Goal: Information Seeking & Learning: Learn about a topic

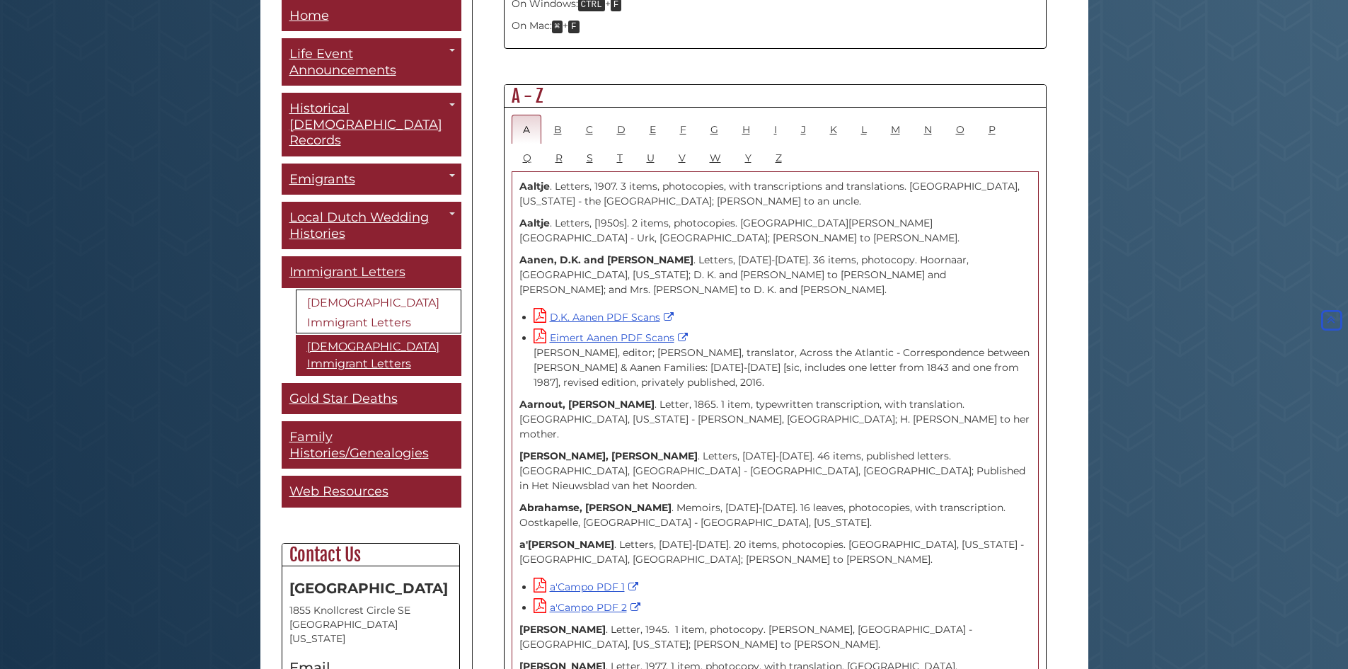
scroll to position [570, 0]
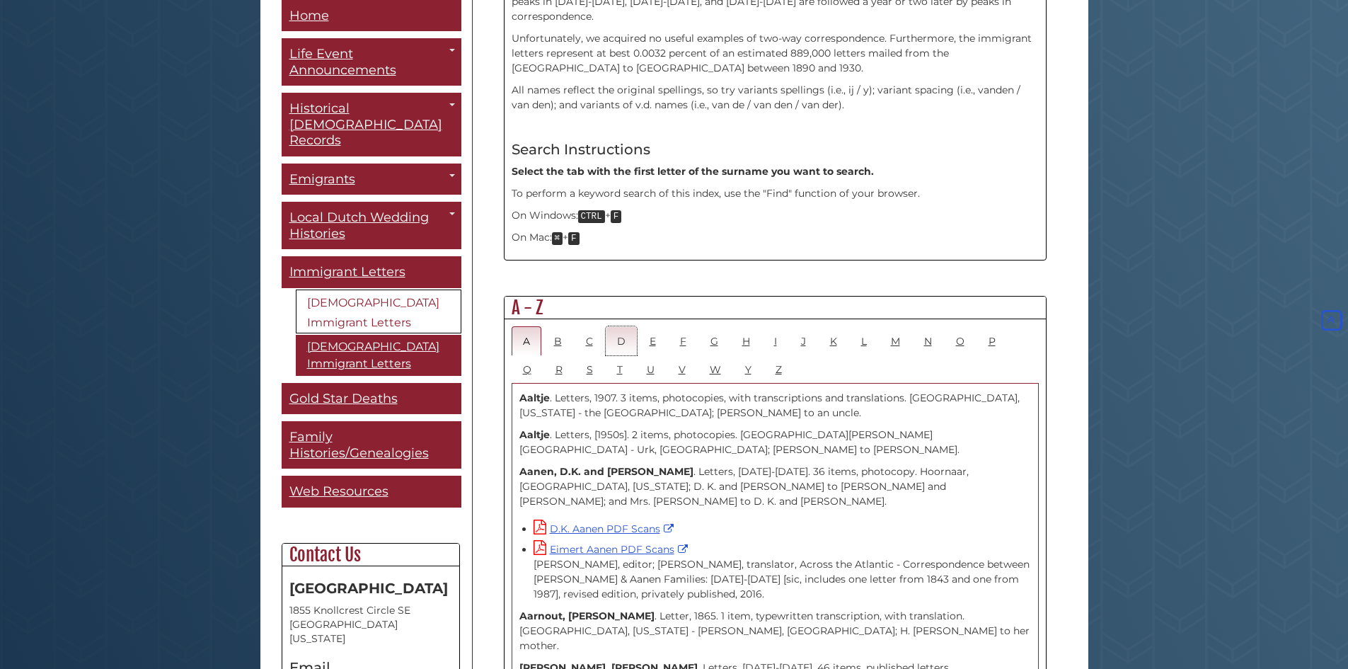
click at [624, 326] on link "D" at bounding box center [621, 340] width 31 height 29
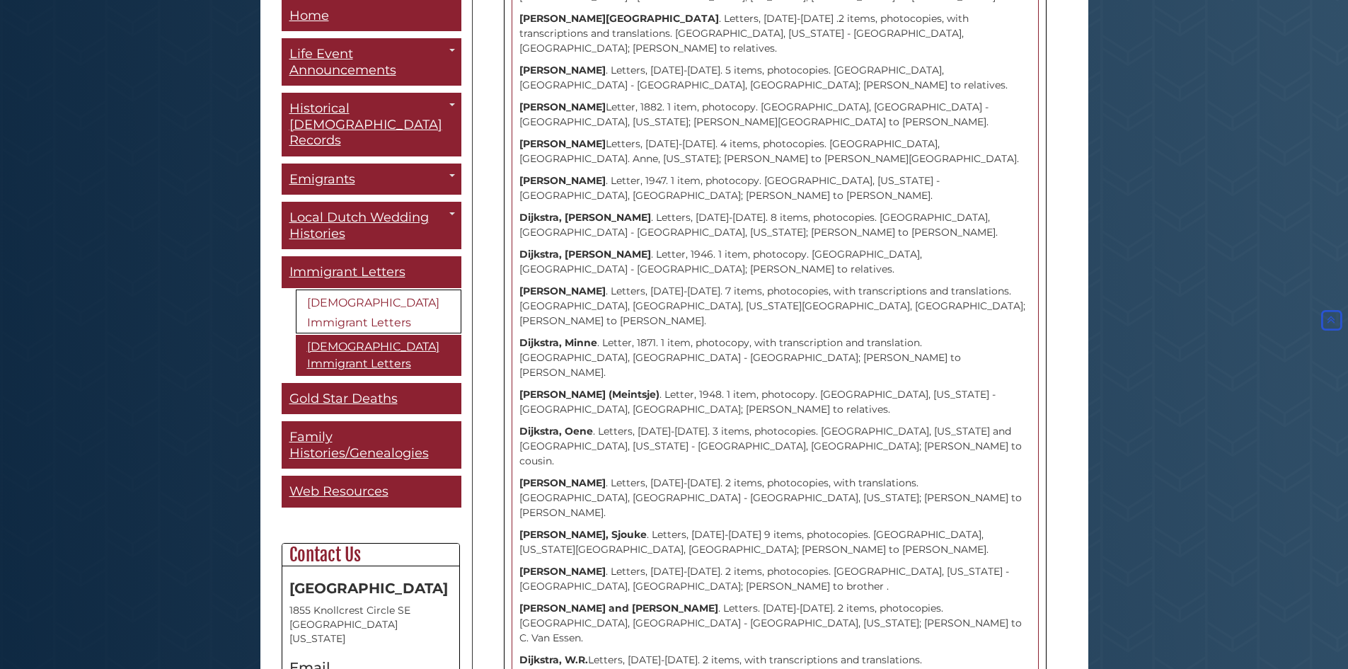
scroll to position [7647, 0]
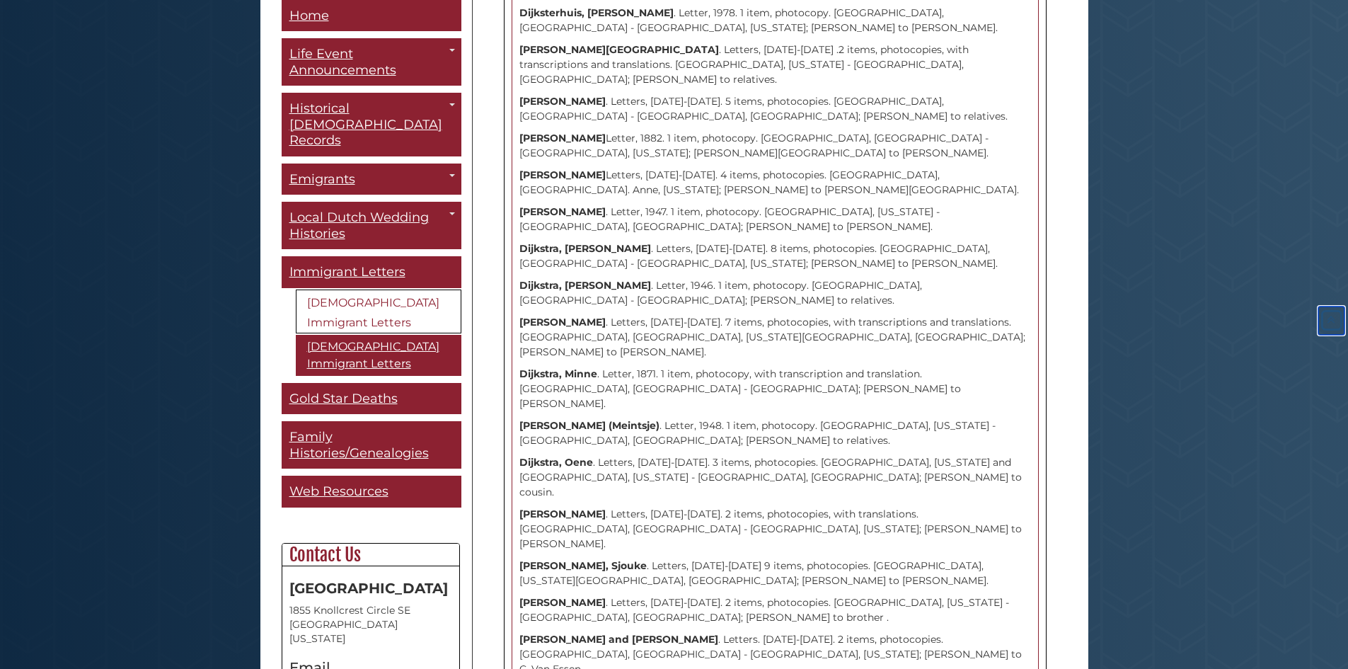
click at [1323, 318] on icon "Back to Top" at bounding box center [1331, 319] width 26 height 26
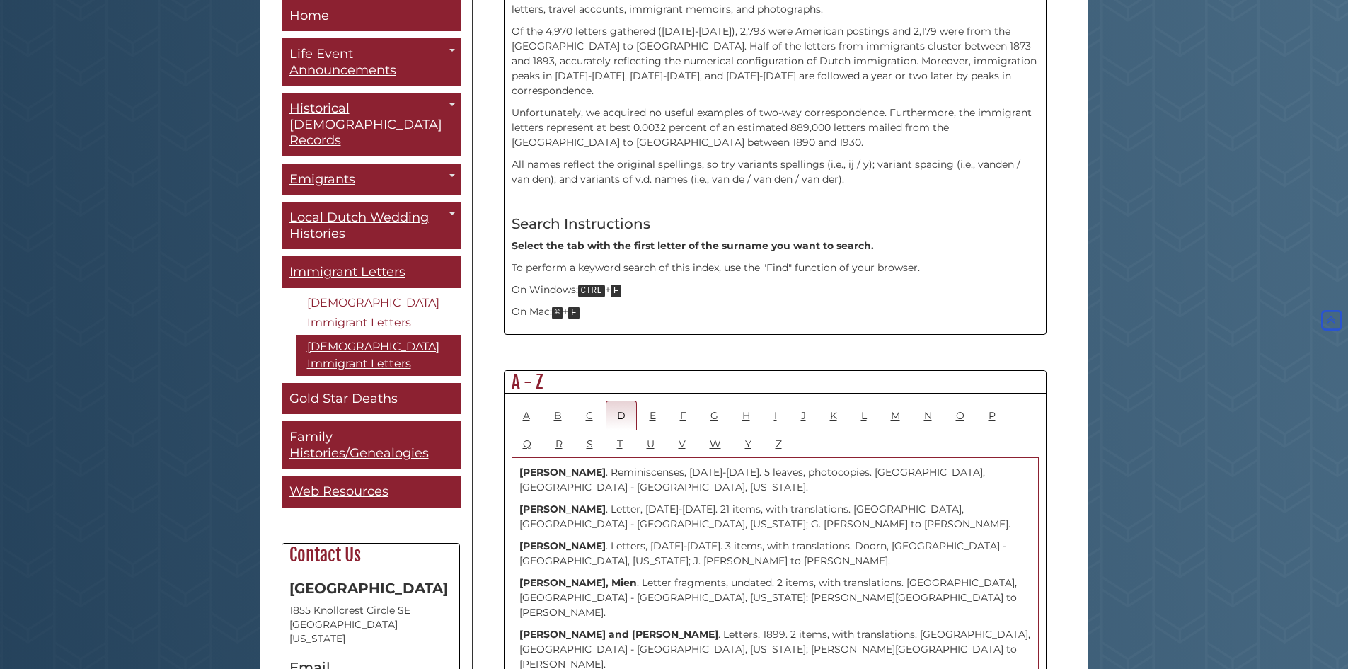
scroll to position [566, 0]
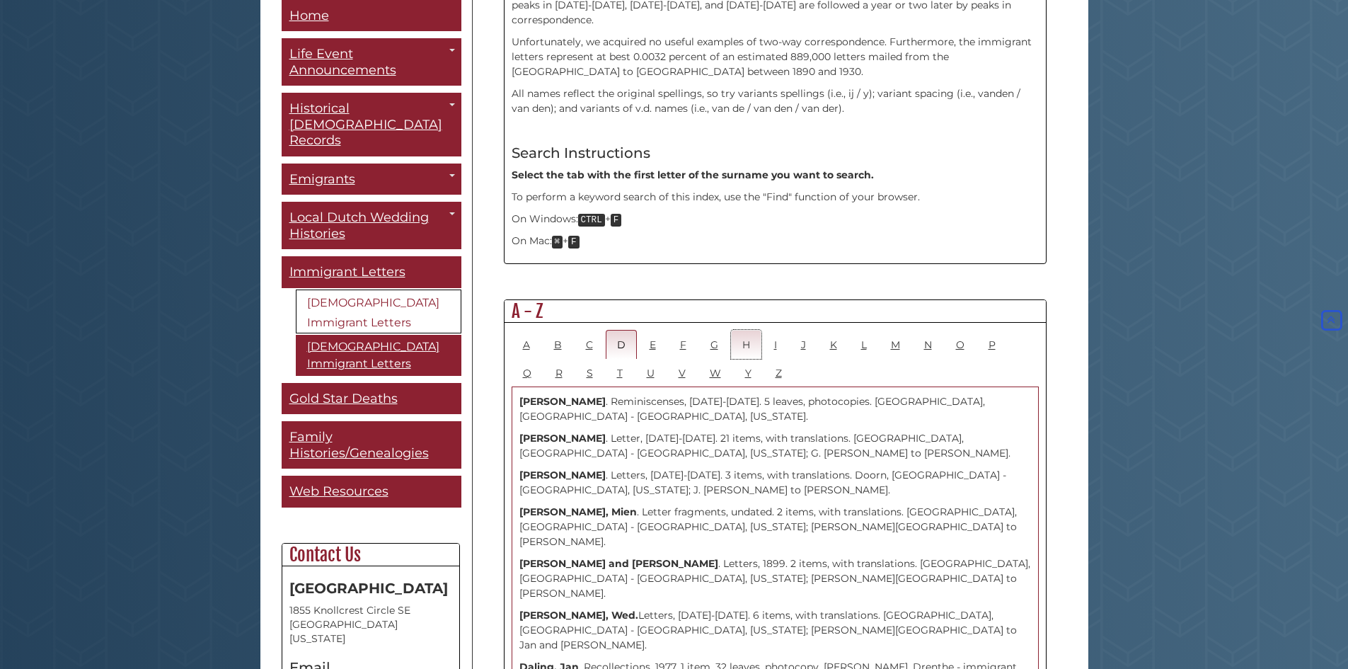
click at [740, 330] on link "H" at bounding box center [746, 344] width 30 height 29
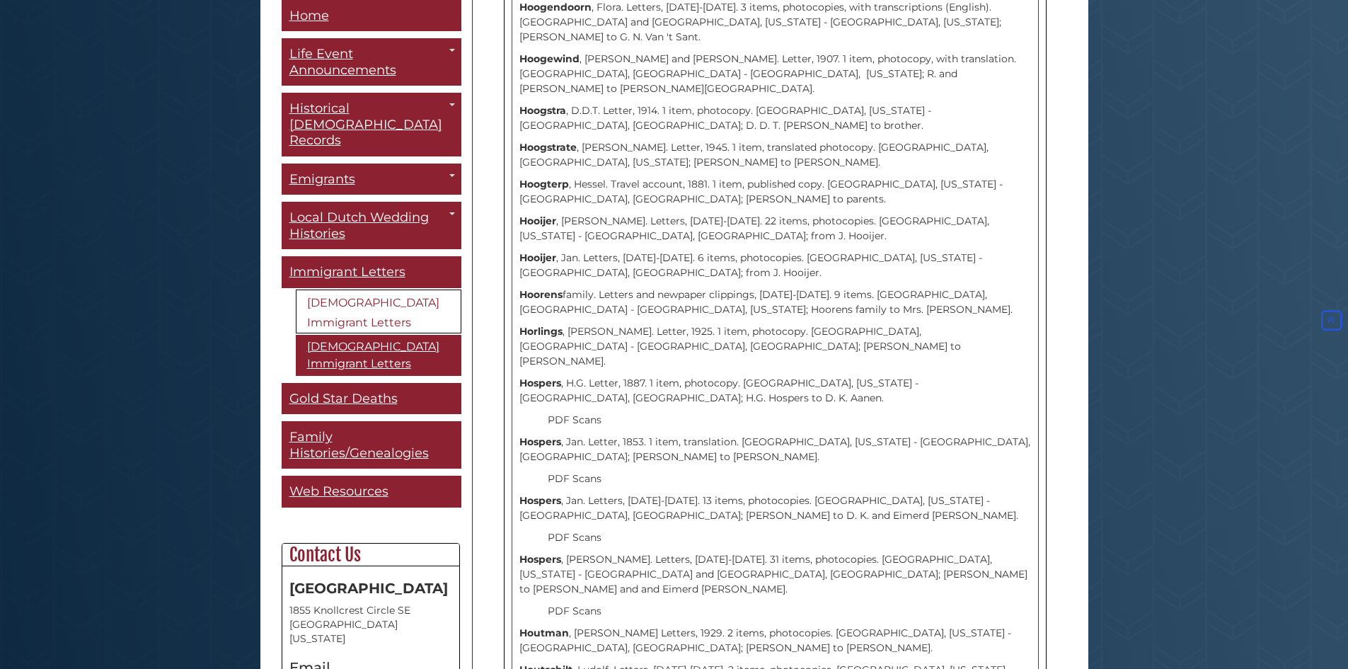
scroll to position [5379, 0]
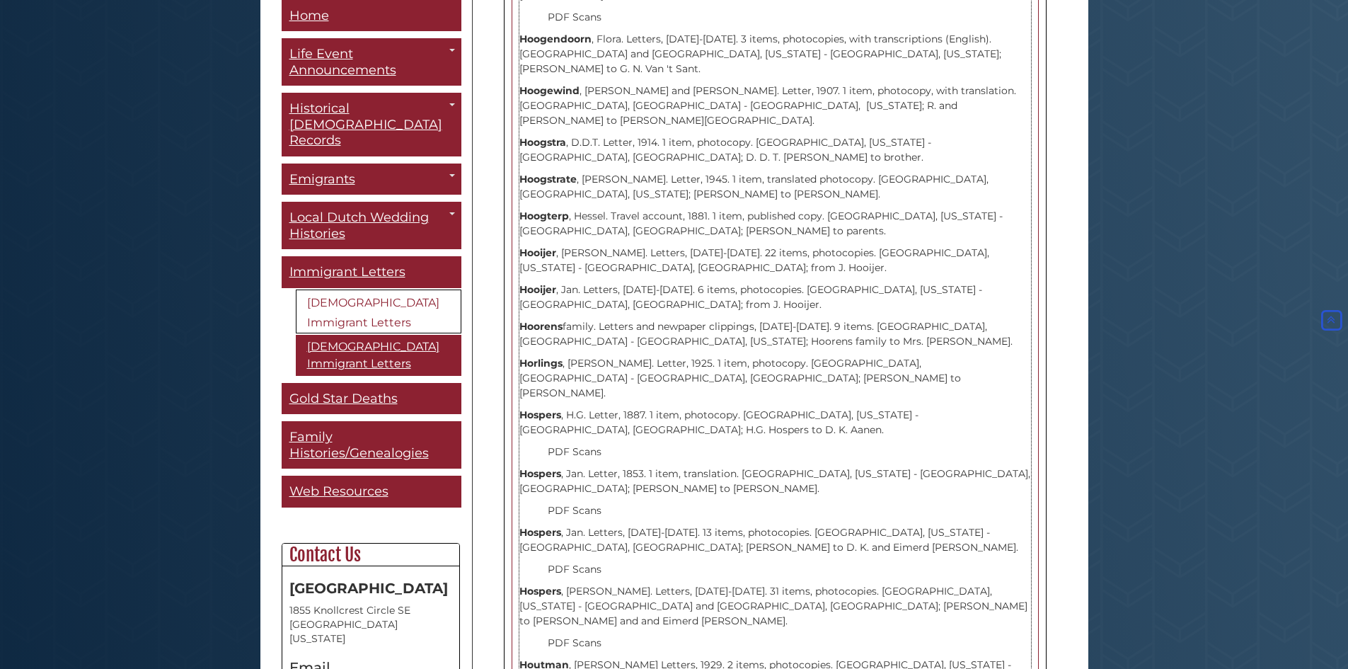
drag, startPoint x: 724, startPoint y: 282, endPoint x: 521, endPoint y: 271, distance: 203.4
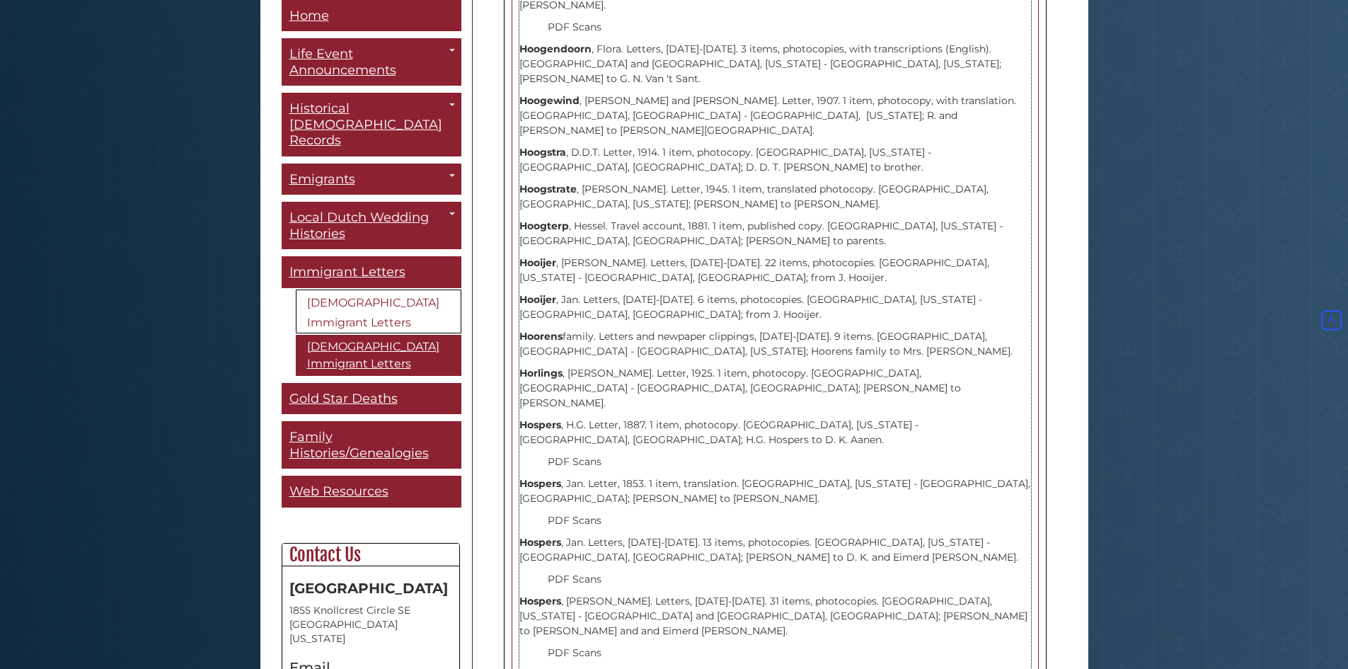
scroll to position [5354, 0]
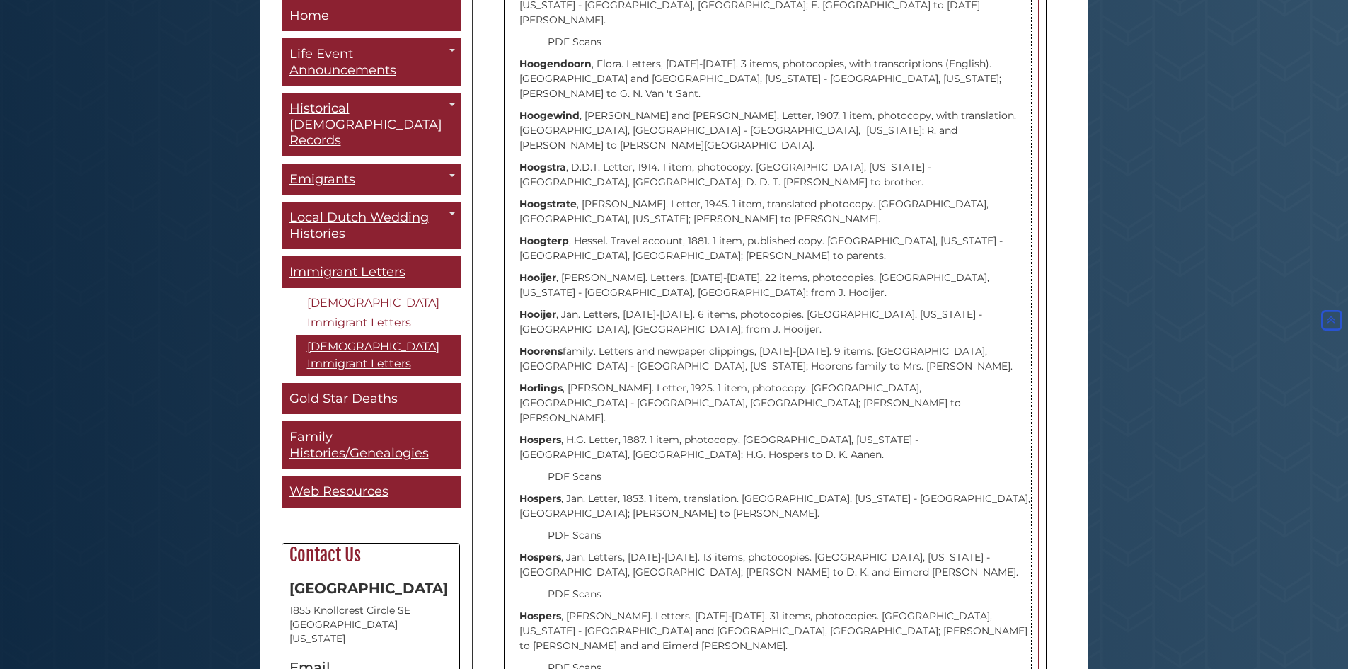
drag, startPoint x: 727, startPoint y: 307, endPoint x: 515, endPoint y: 298, distance: 212.5
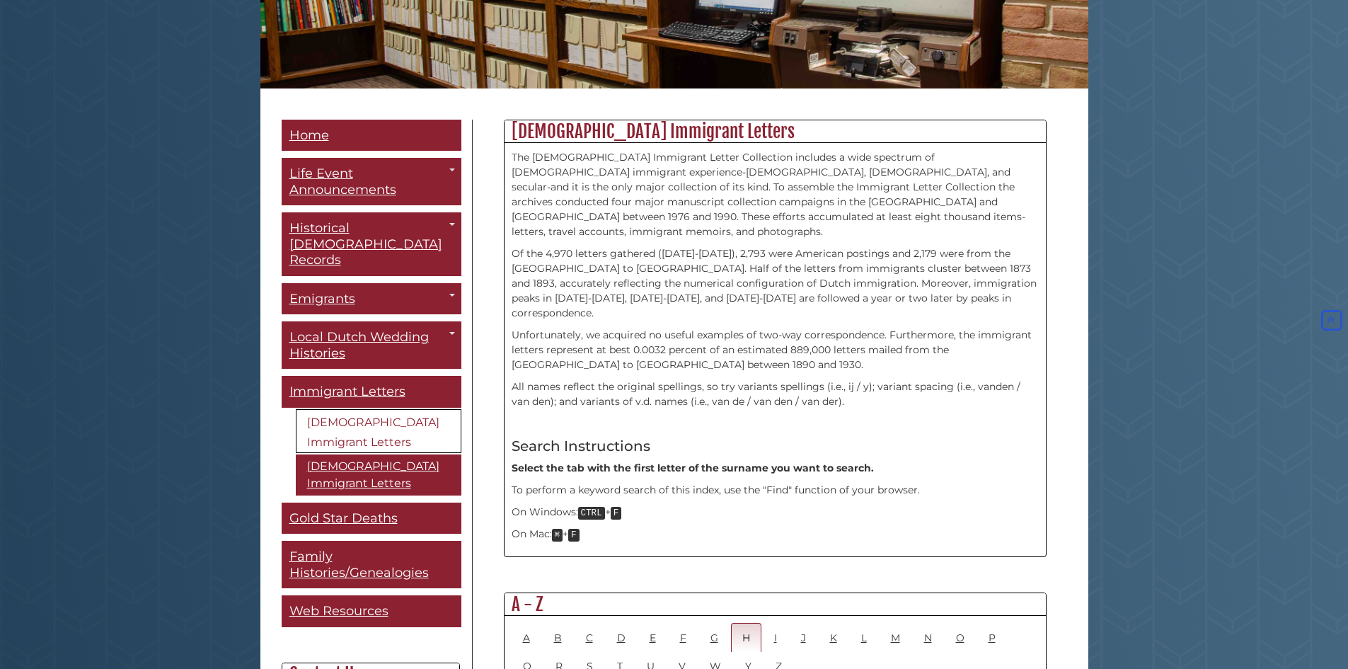
scroll to position [280, 0]
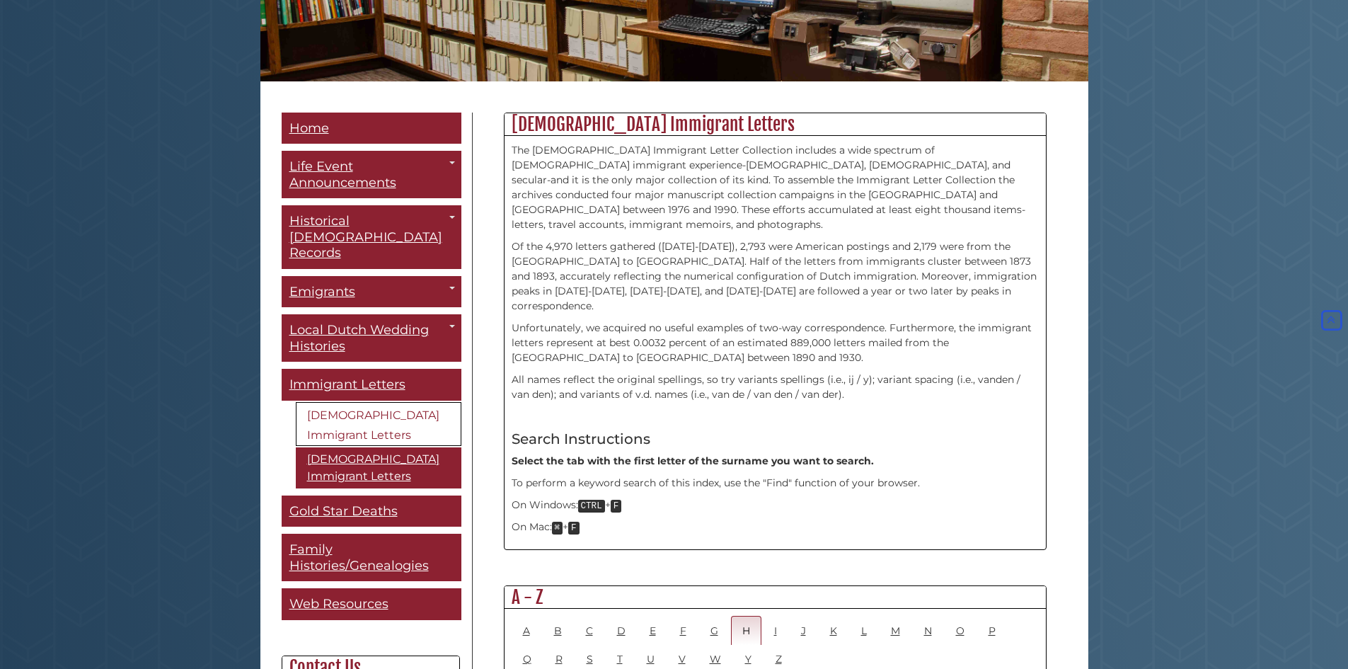
click at [381, 402] on link "[DEMOGRAPHIC_DATA] Immigrant Letters" at bounding box center [379, 424] width 166 height 44
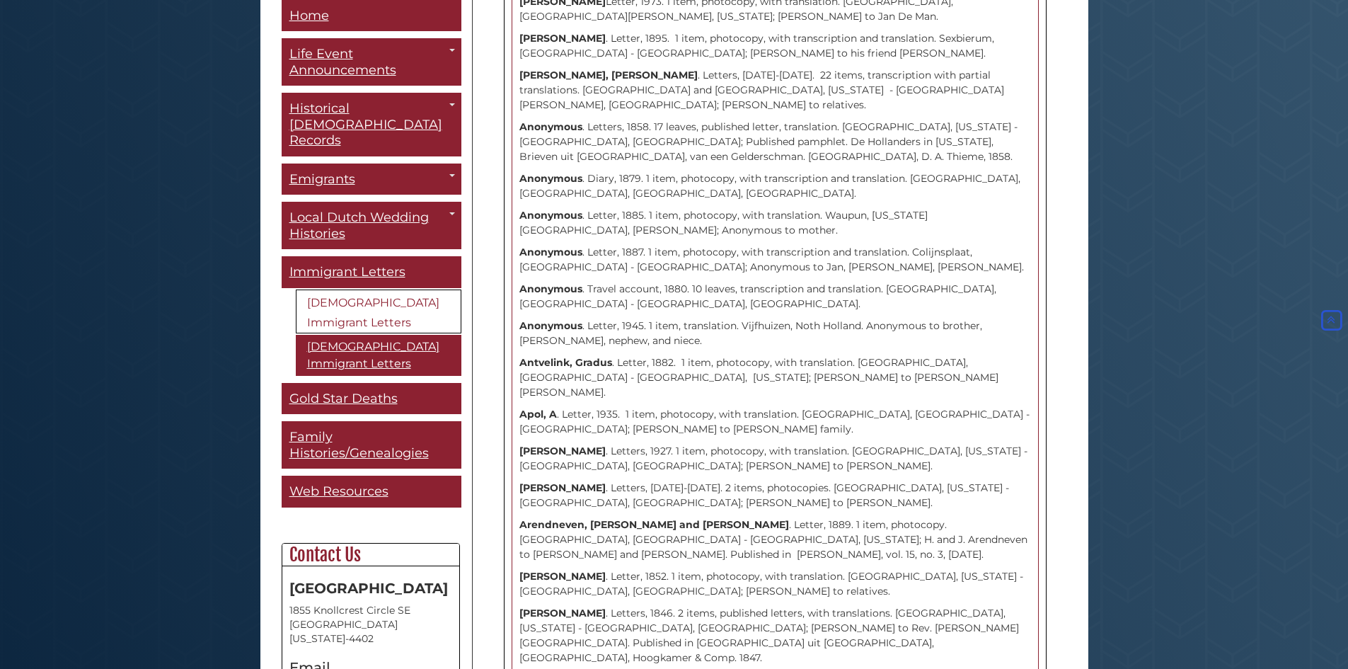
scroll to position [2056, 0]
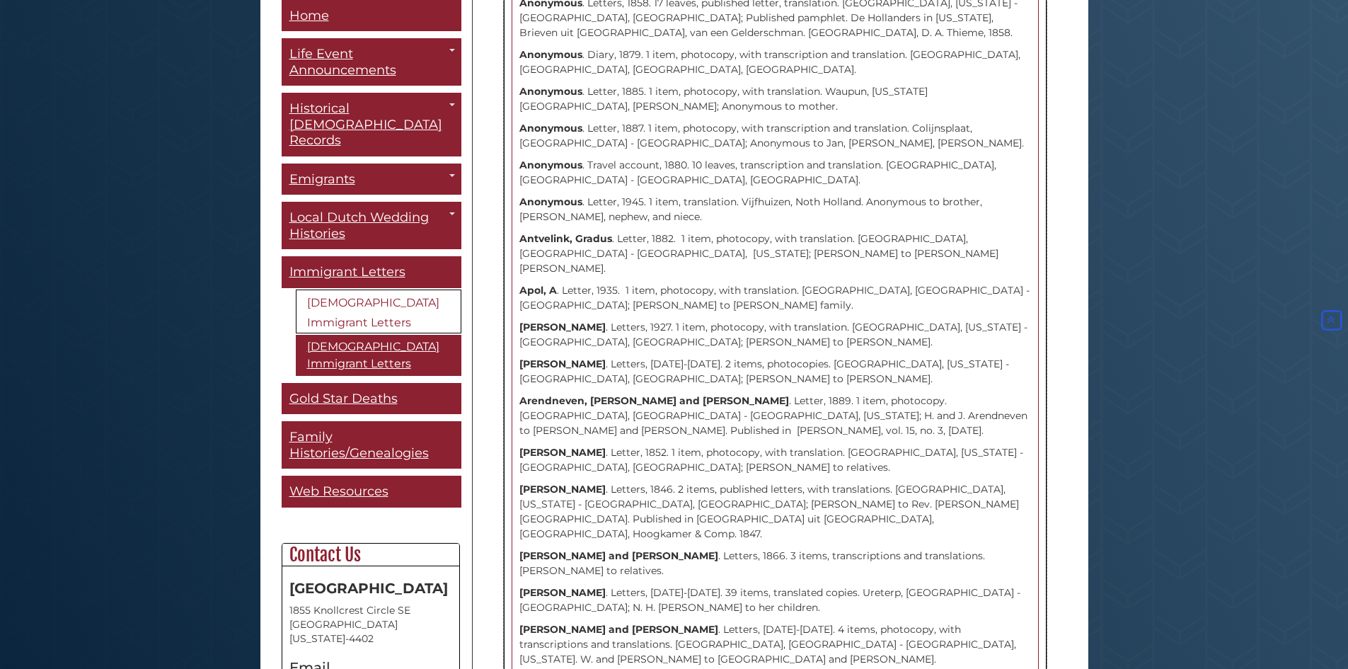
click at [560, 586] on strong "[PERSON_NAME]" at bounding box center [562, 592] width 86 height 13
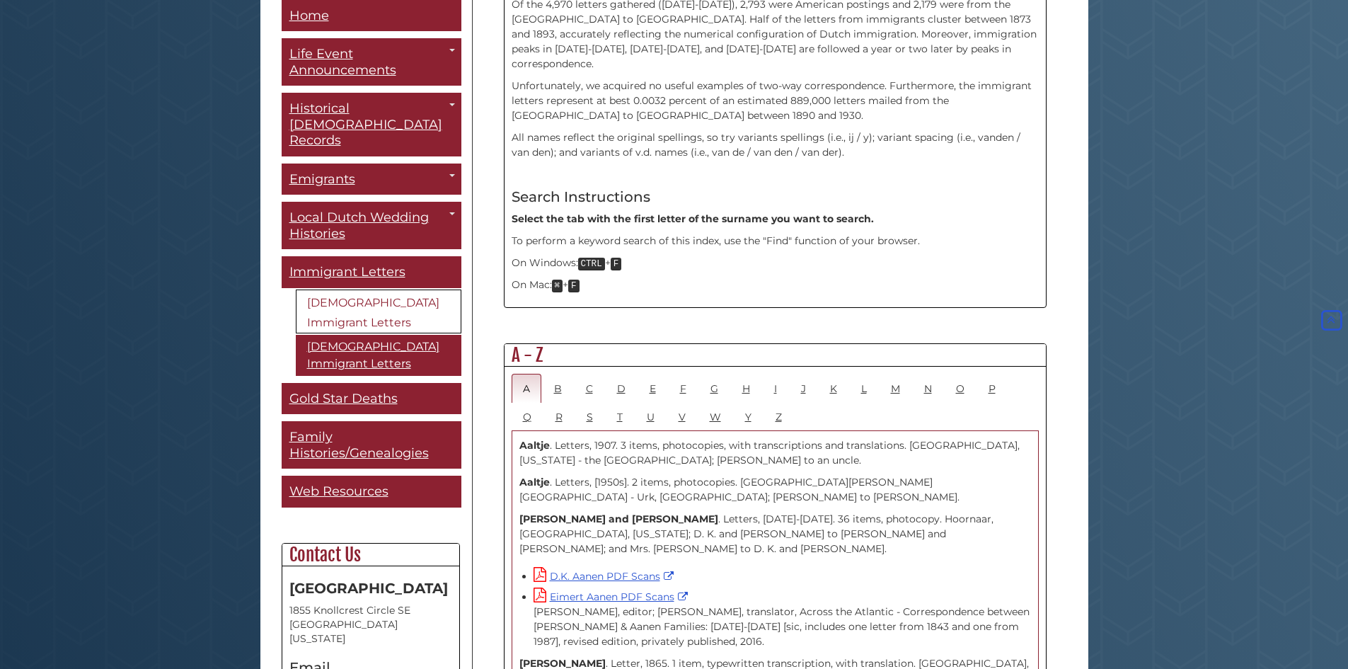
scroll to position [495, 0]
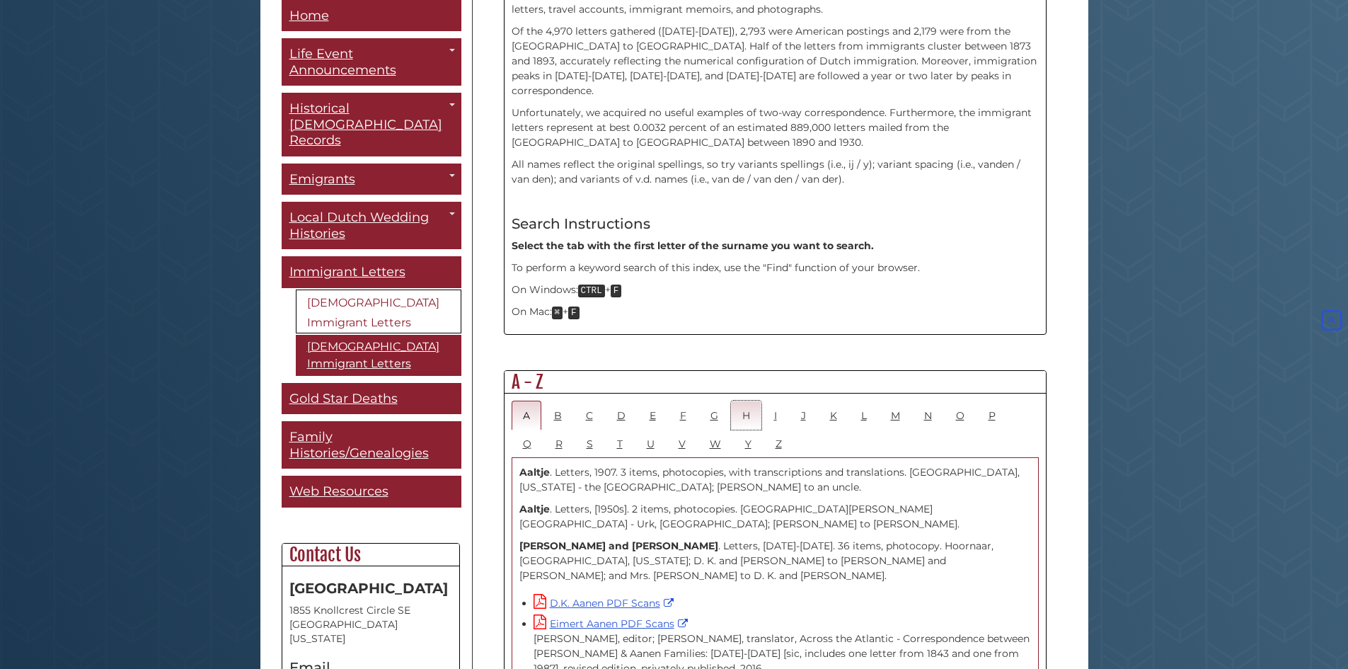
click at [752, 401] on link "H" at bounding box center [746, 415] width 30 height 29
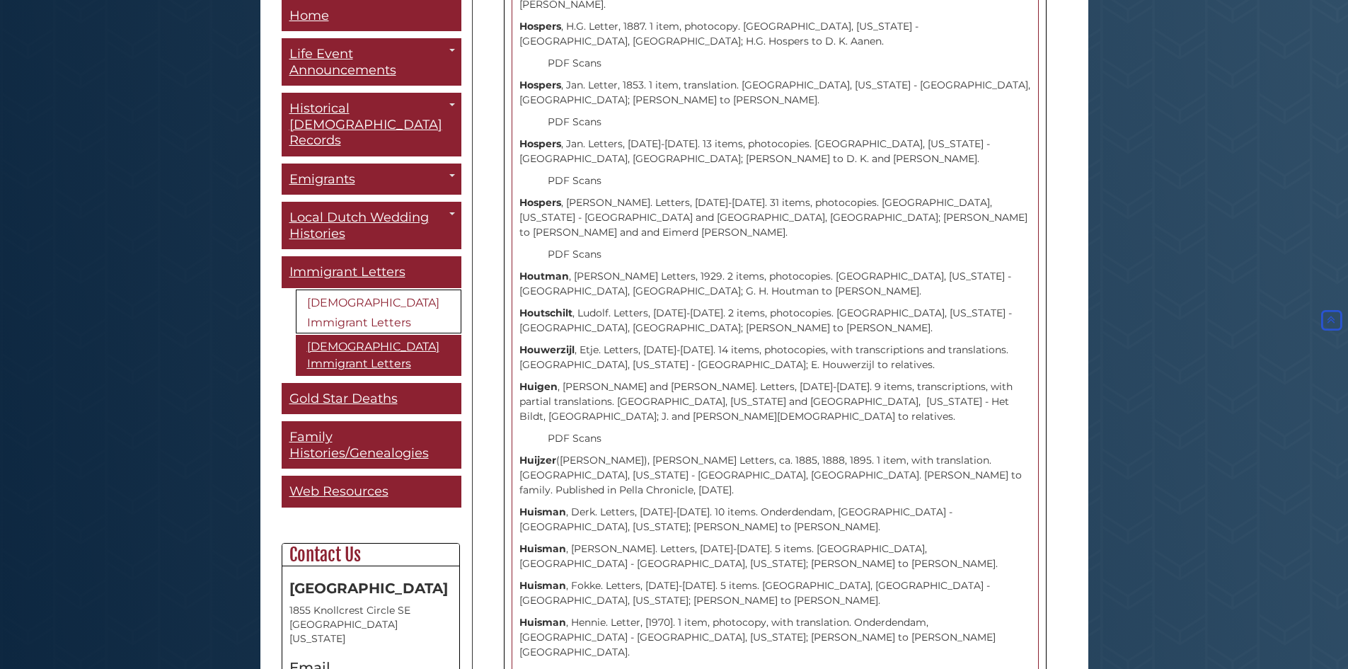
scroll to position [5679, 0]
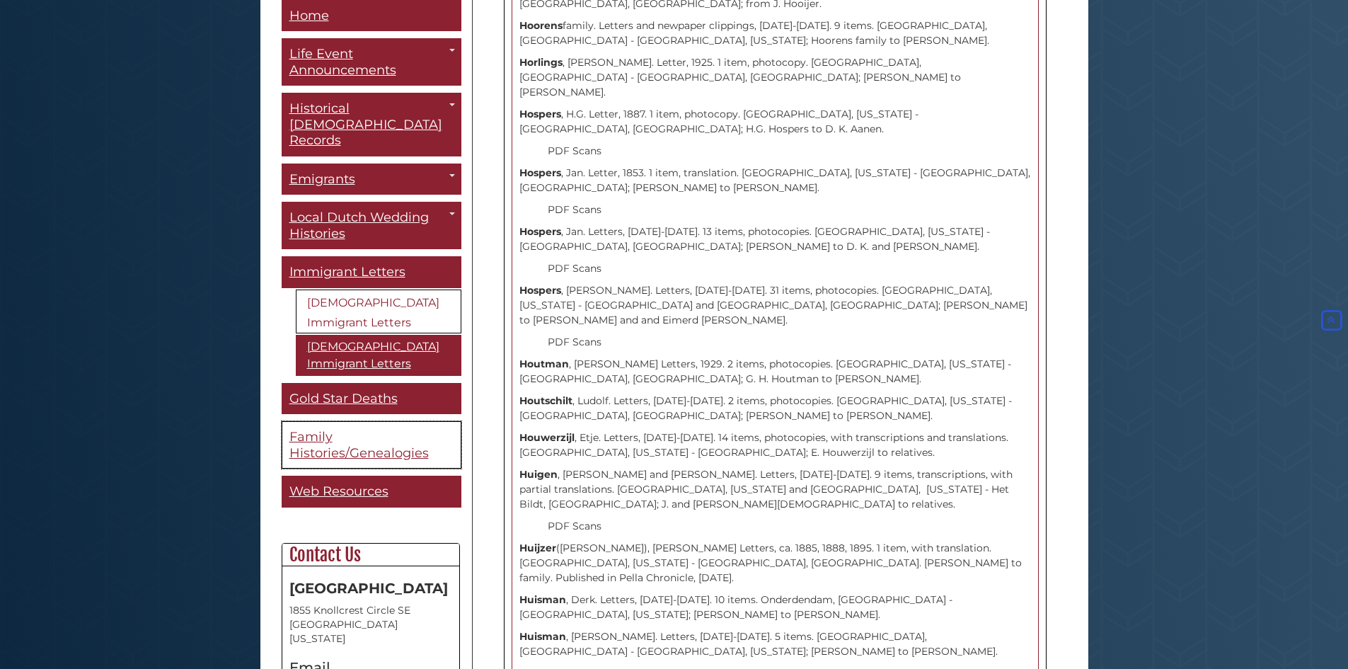
click at [304, 435] on span "Family Histories/Genealogies" at bounding box center [358, 446] width 139 height 32
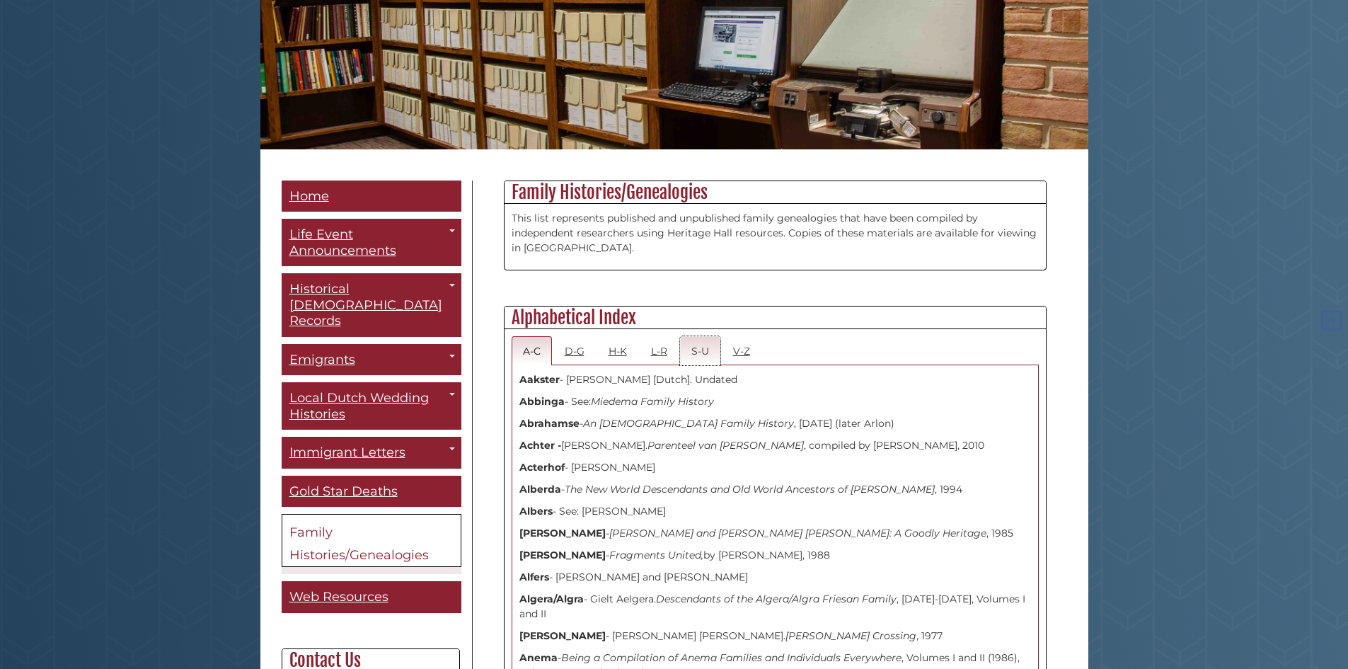
scroll to position [142, 0]
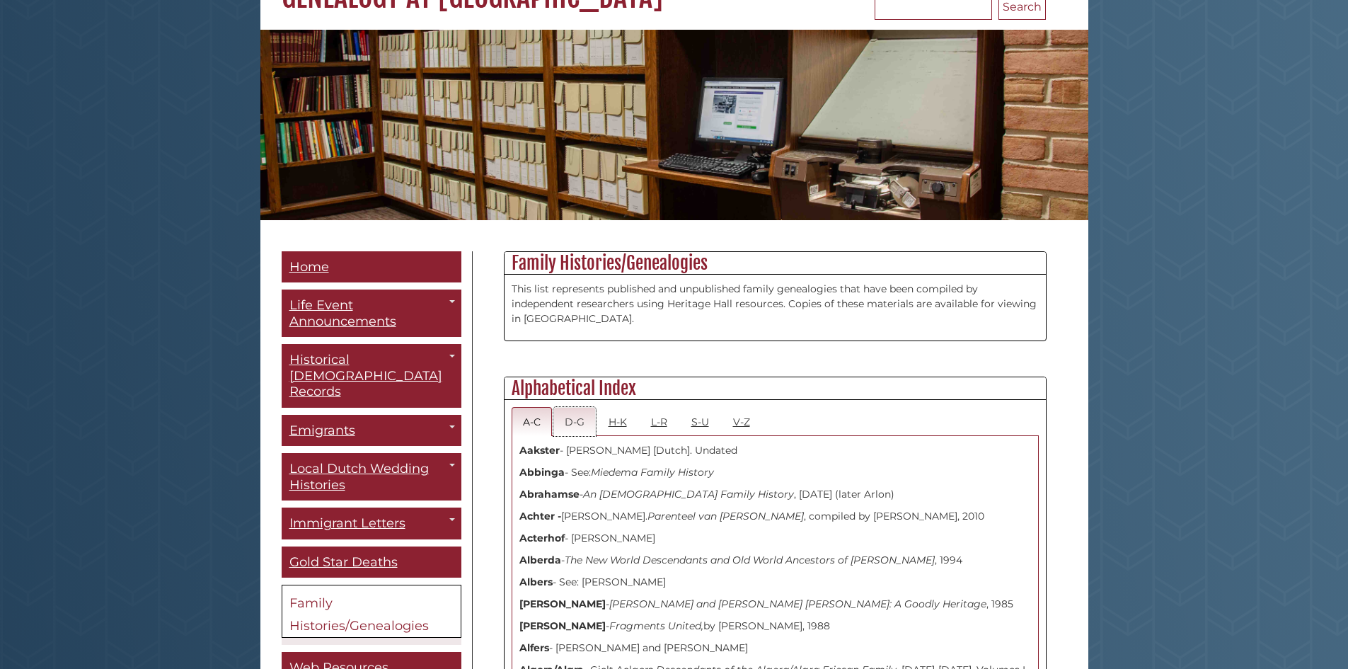
click at [584, 413] on link "D-G" at bounding box center [574, 421] width 42 height 29
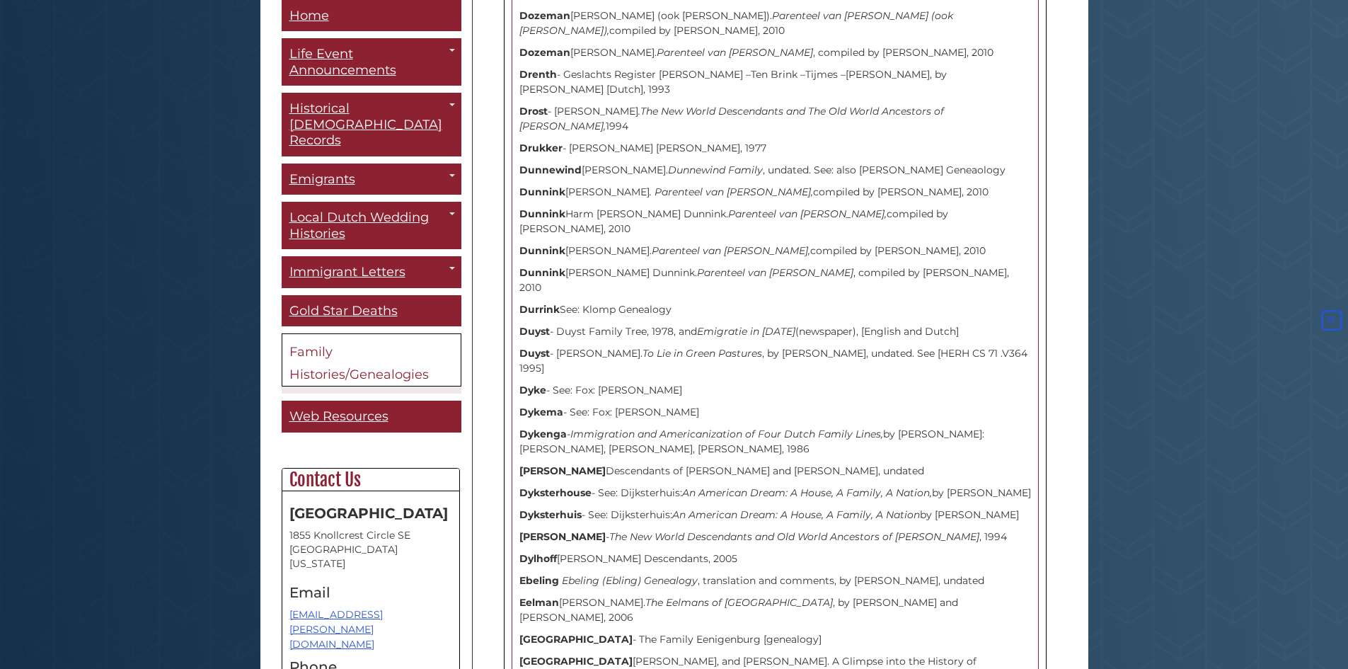
scroll to position [4671, 0]
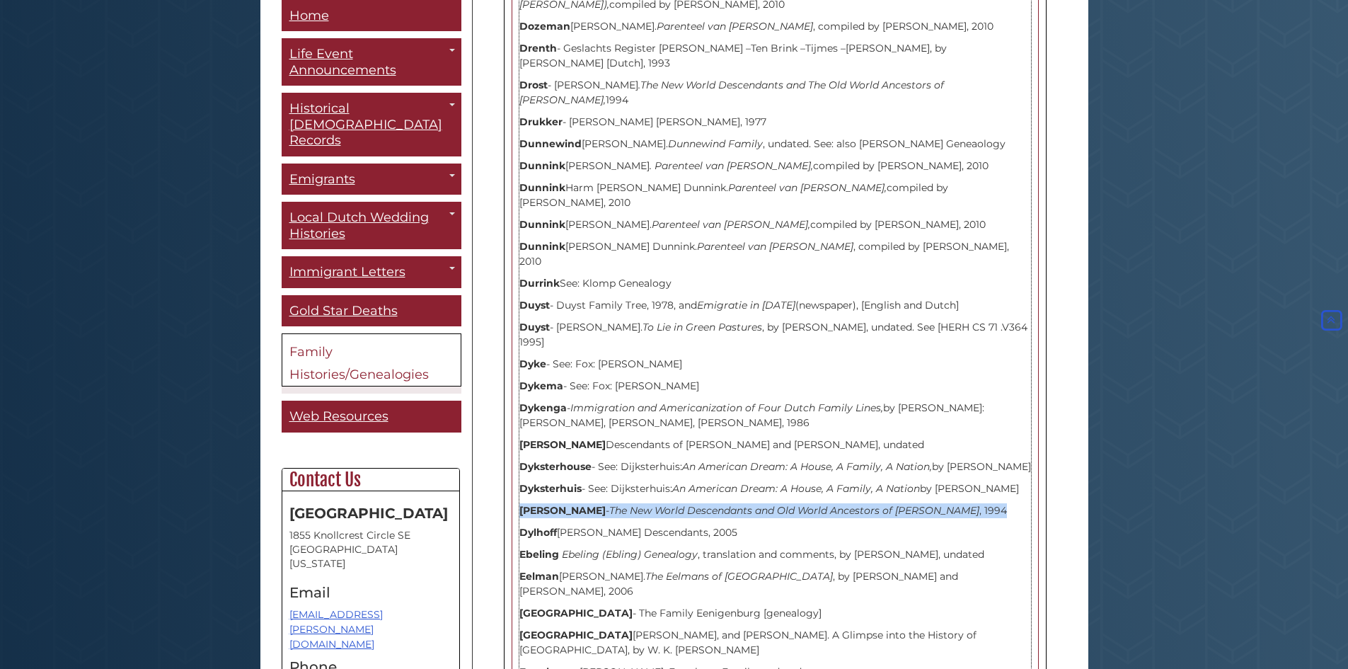
drag, startPoint x: 947, startPoint y: 260, endPoint x: 507, endPoint y: 258, distance: 439.5
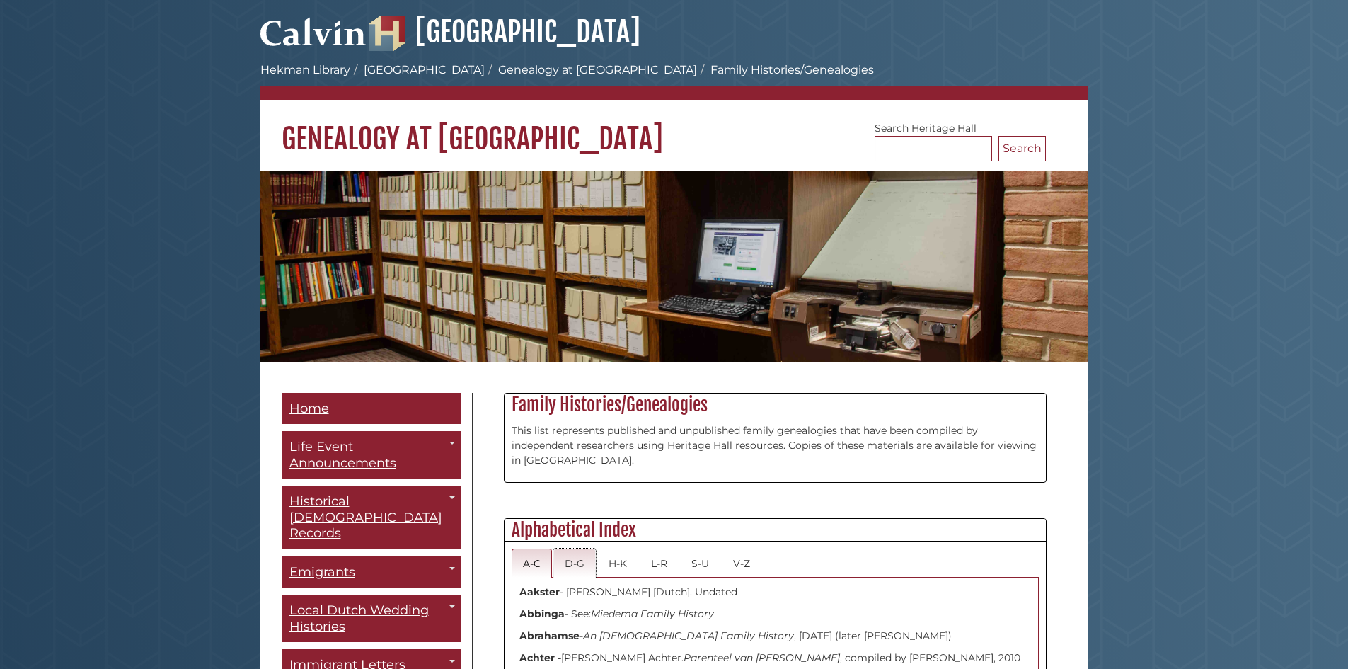
click at [580, 569] on link "D-G" at bounding box center [574, 562] width 42 height 29
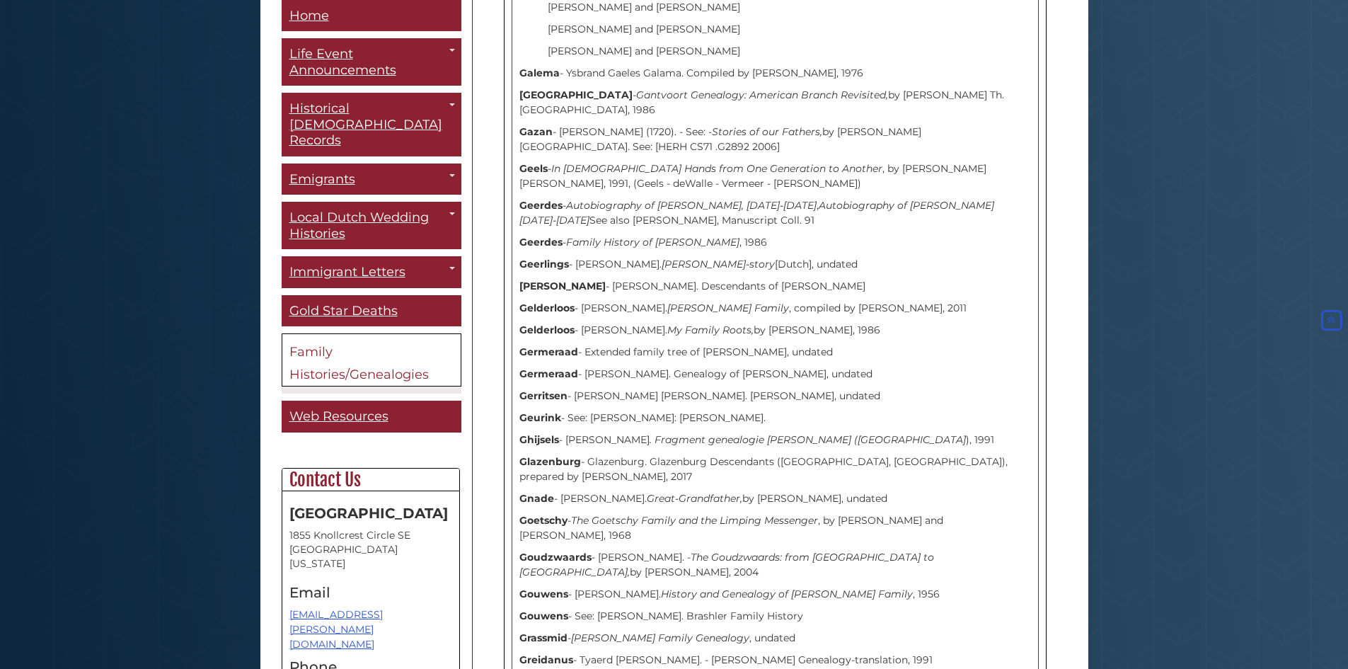
scroll to position [6723, 0]
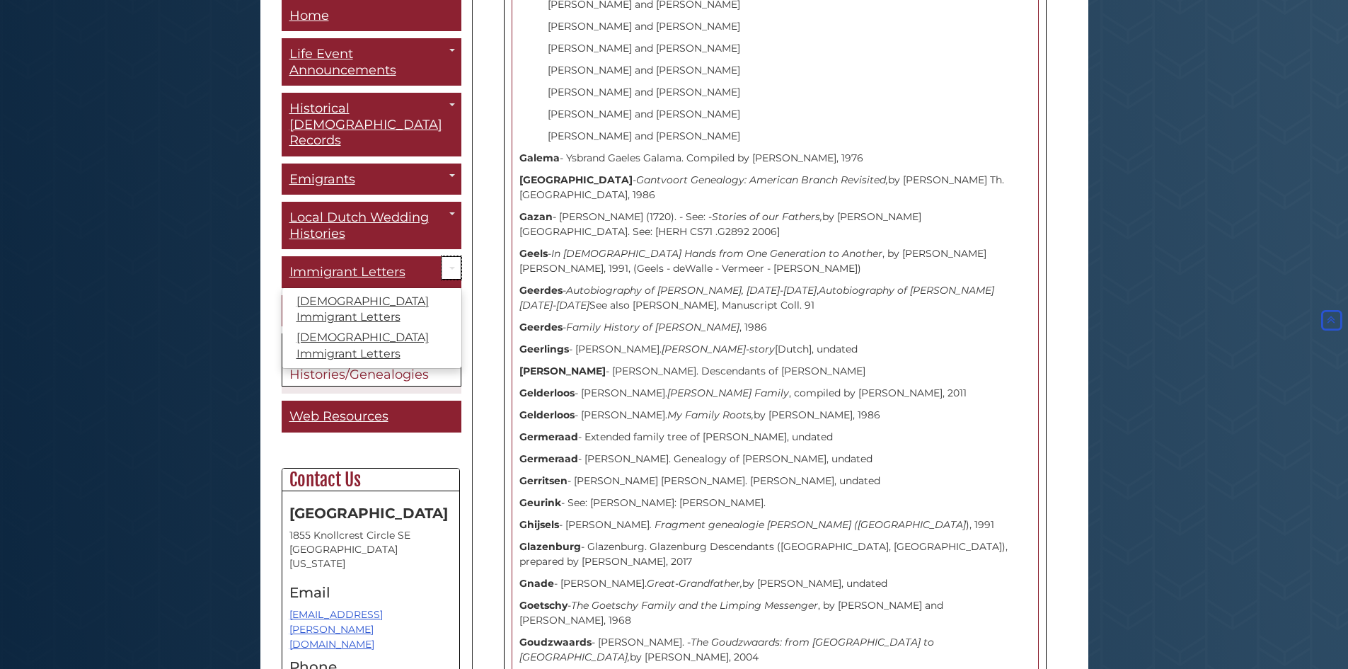
click at [442, 257] on link "Toggle Dropdown" at bounding box center [452, 268] width 20 height 23
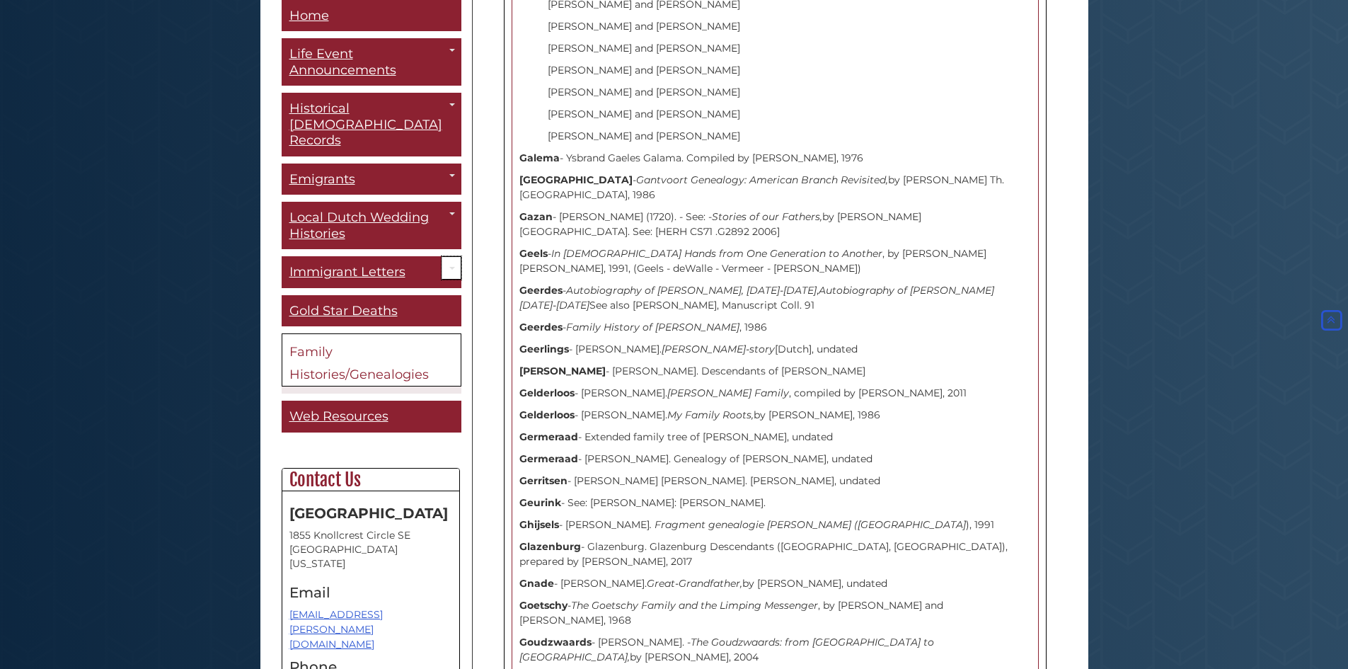
click at [443, 257] on link "Toggle Dropdown" at bounding box center [452, 268] width 20 height 23
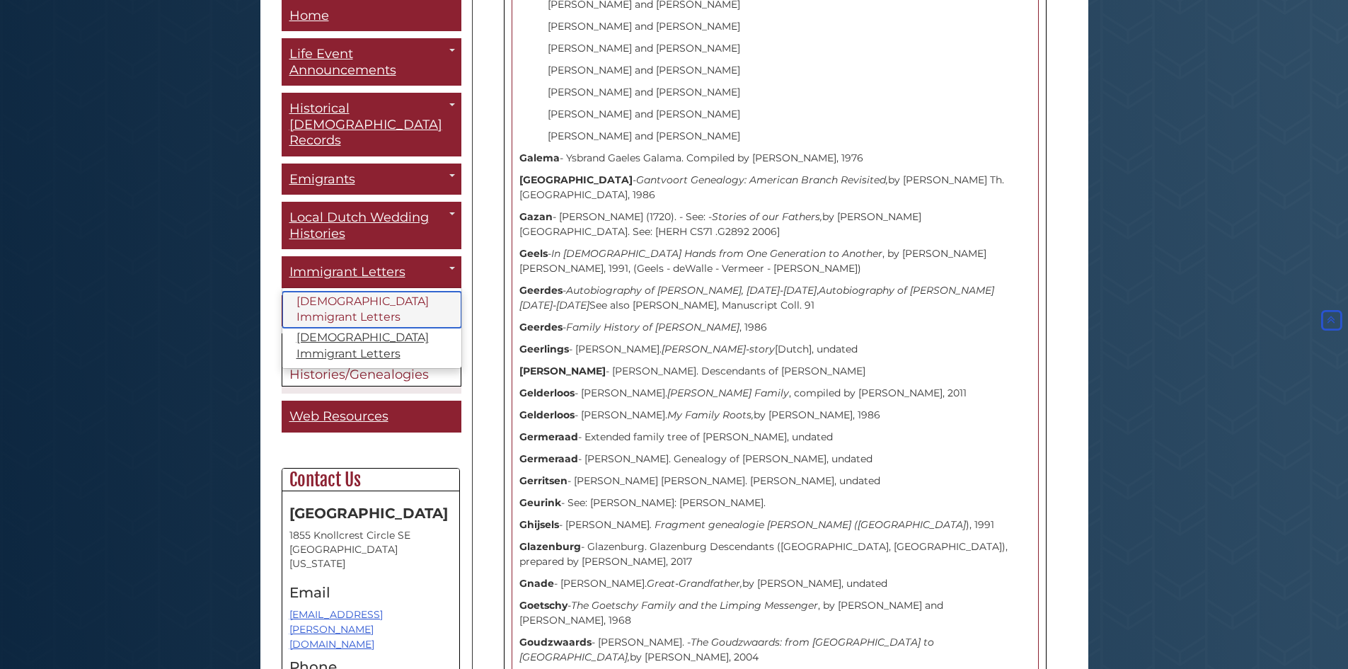
click at [330, 294] on link "[DEMOGRAPHIC_DATA] Immigrant Letters" at bounding box center [371, 310] width 179 height 37
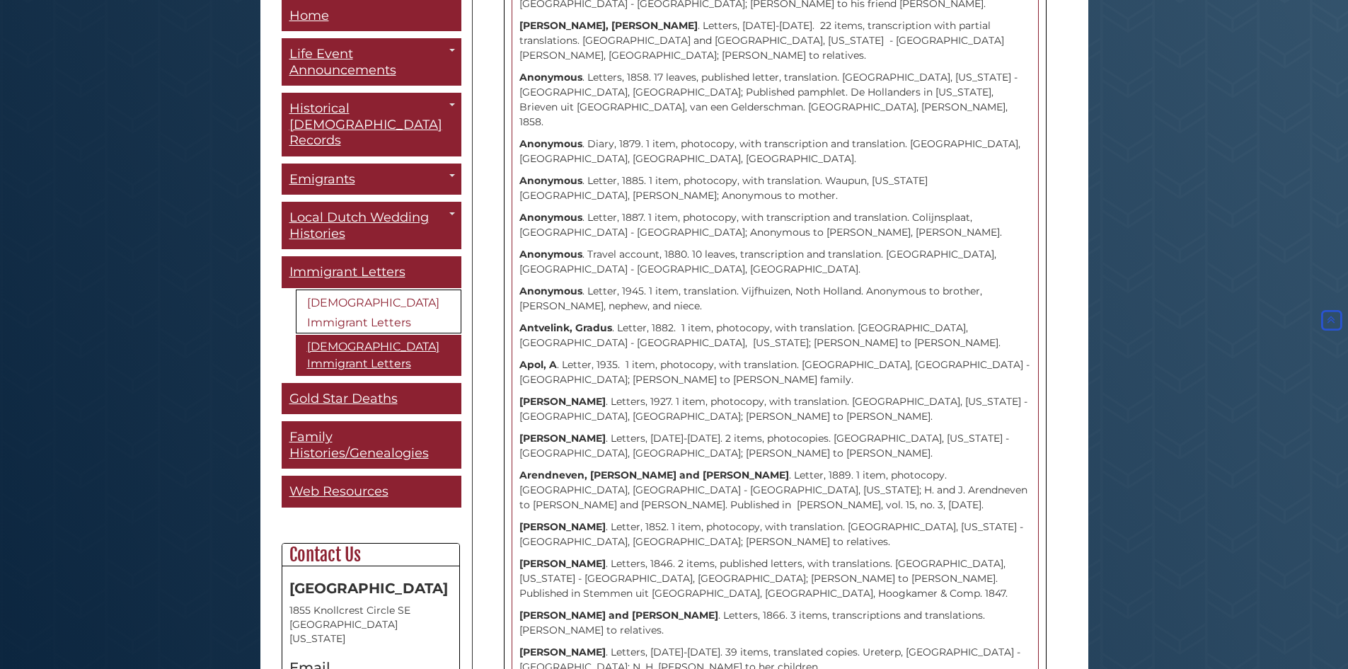
scroll to position [2056, 0]
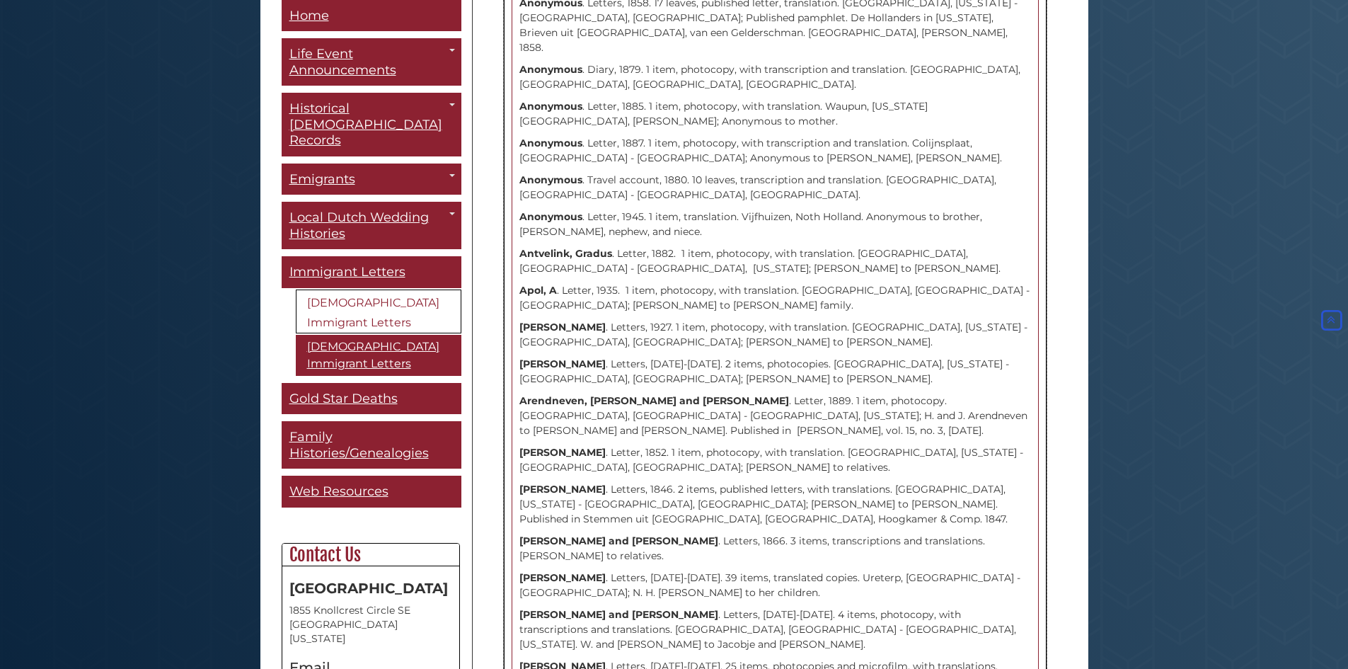
click at [561, 534] on strong "Asman, J.P. and Hendrikje van der Schuur" at bounding box center [618, 540] width 199 height 13
click at [716, 534] on strong "Asman, J.P. and Hendrikje van der Schuur" at bounding box center [618, 540] width 199 height 13
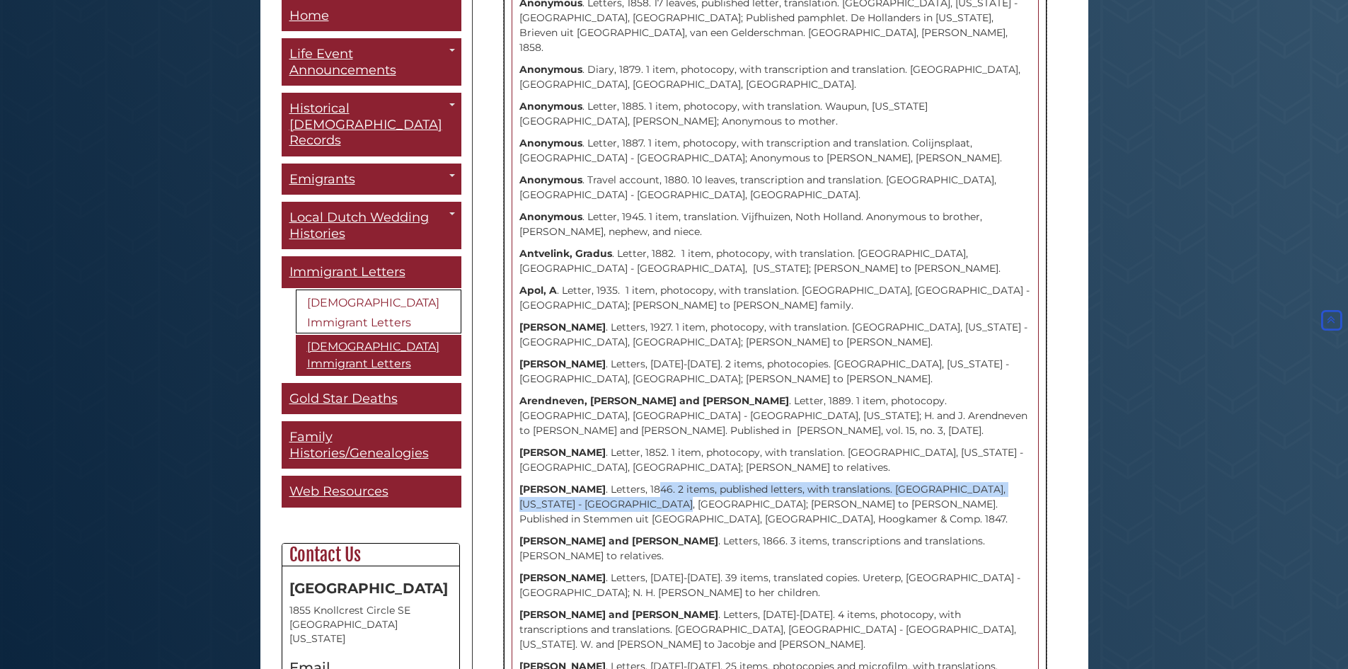
click at [650, 482] on p "Arnaud, Louise . Letters, 1846. 2 items, published letters, with translations. …" at bounding box center [775, 504] width 512 height 45
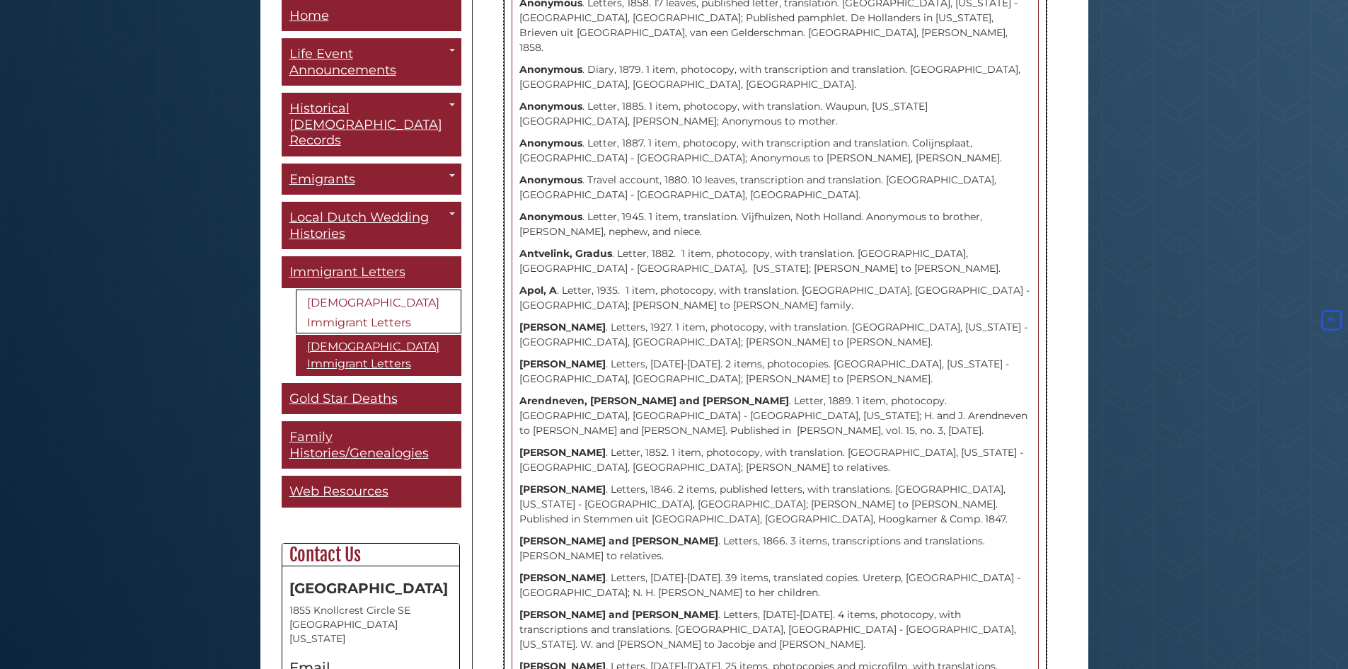
click at [575, 446] on strong "Arink, Bernhard" at bounding box center [562, 452] width 86 height 13
click at [560, 446] on strong "Arink, Bernhard" at bounding box center [562, 452] width 86 height 13
click at [1335, 318] on icon "Back to Top" at bounding box center [1331, 319] width 26 height 26
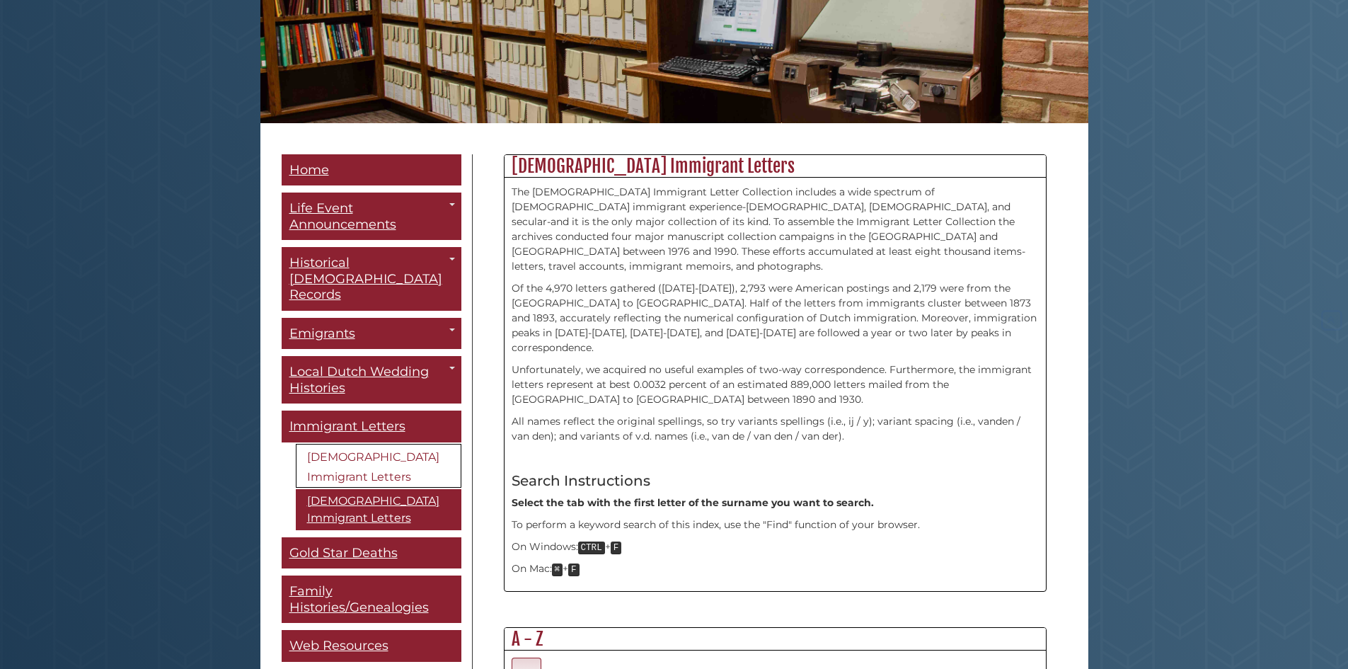
scroll to position [283, 0]
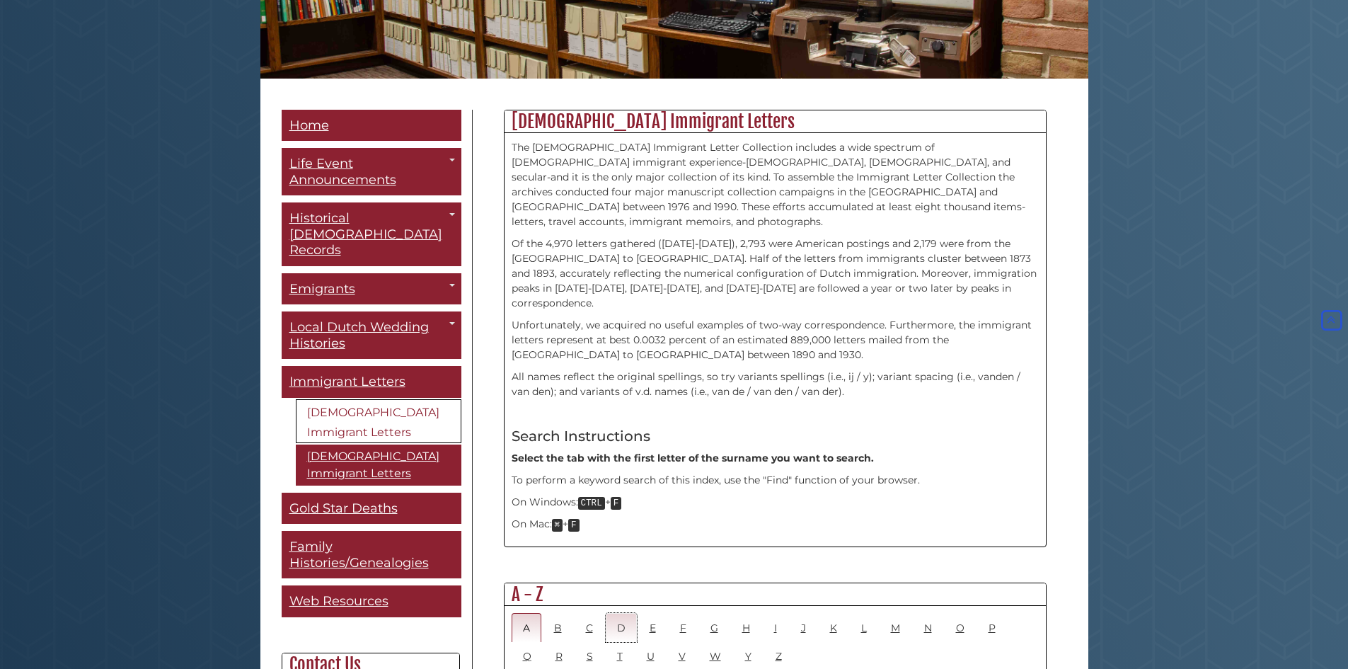
click at [626, 613] on link "D" at bounding box center [621, 627] width 31 height 29
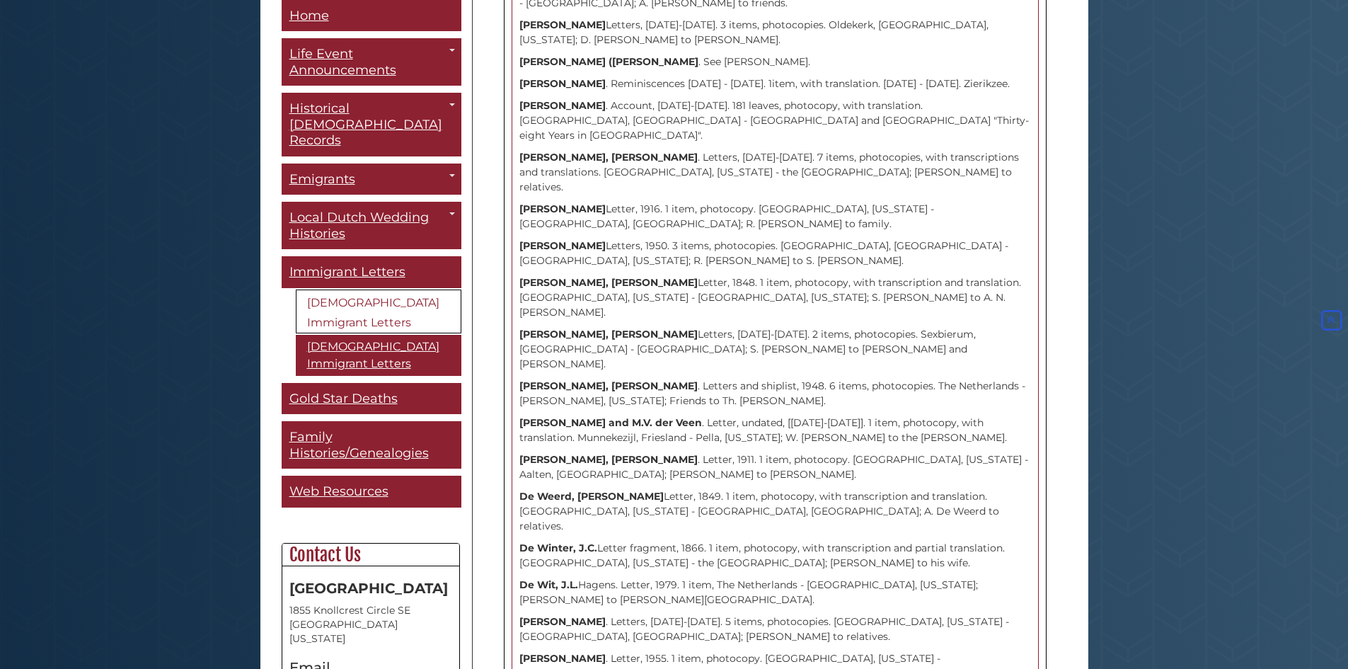
scroll to position [6486, 0]
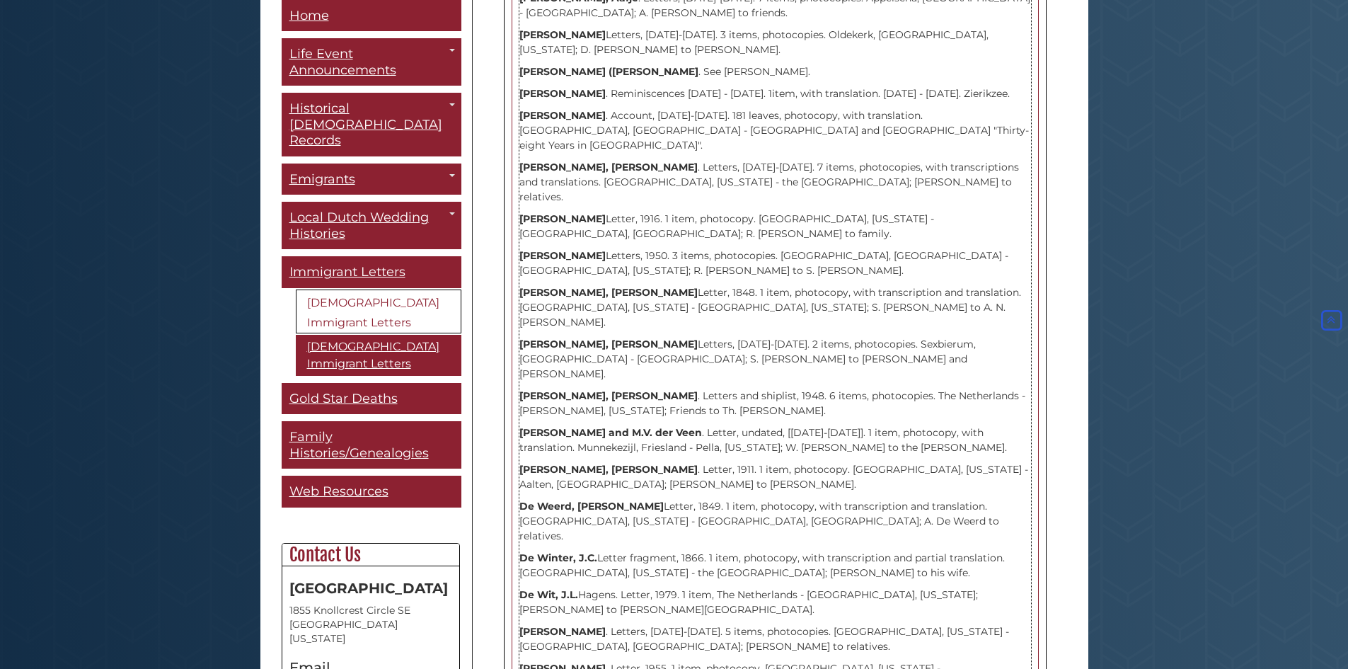
drag, startPoint x: 604, startPoint y: 333, endPoint x: 519, endPoint y: 334, distance: 85.6
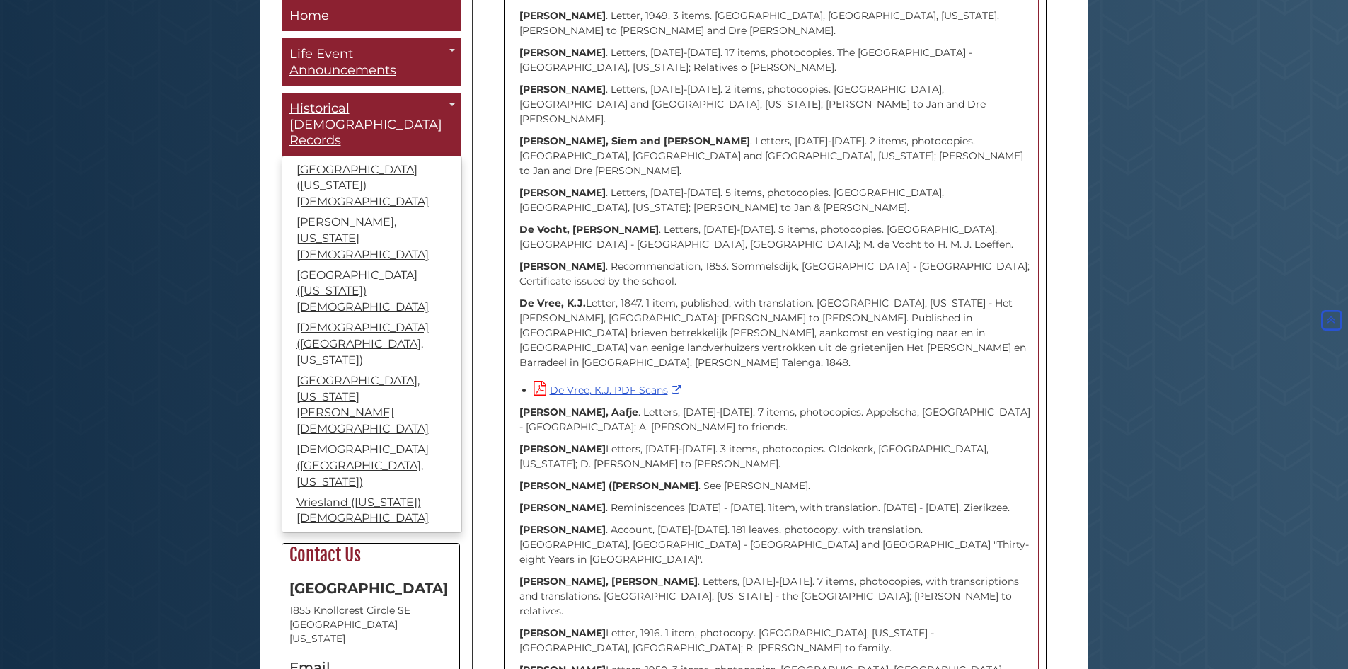
scroll to position [6061, 0]
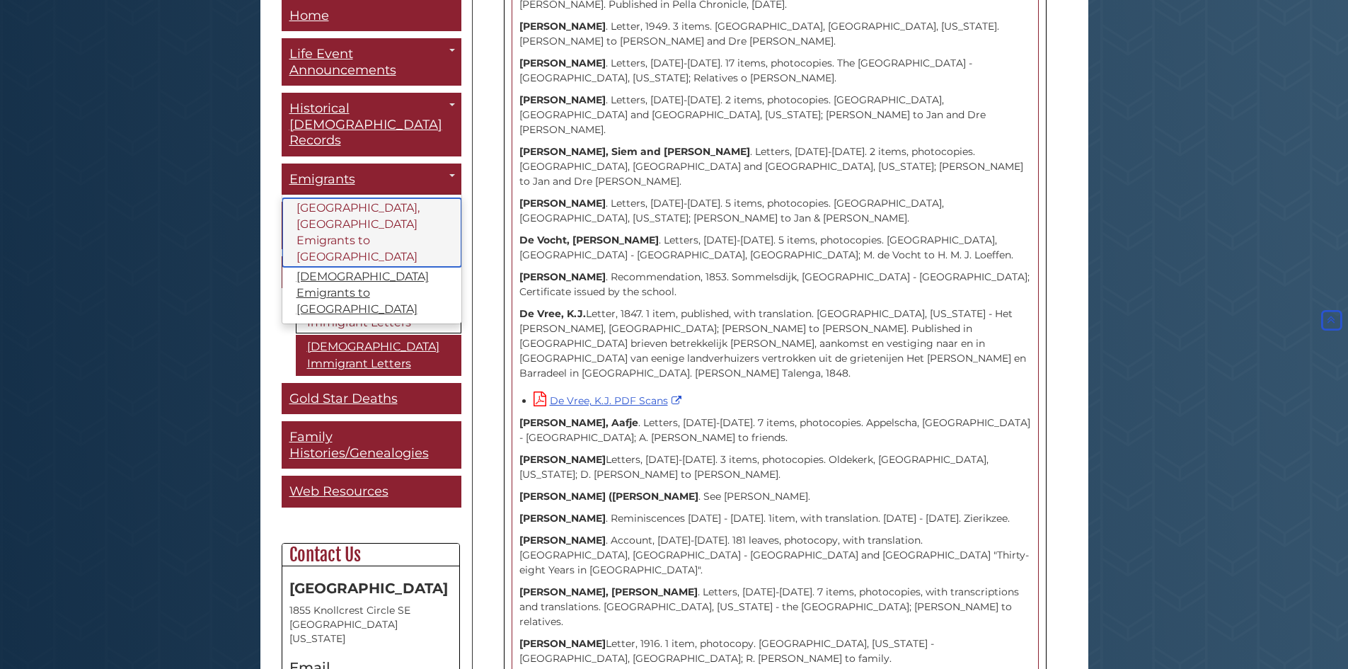
click at [340, 214] on link "[GEOGRAPHIC_DATA], [GEOGRAPHIC_DATA] Emigrants to [GEOGRAPHIC_DATA]" at bounding box center [371, 233] width 179 height 69
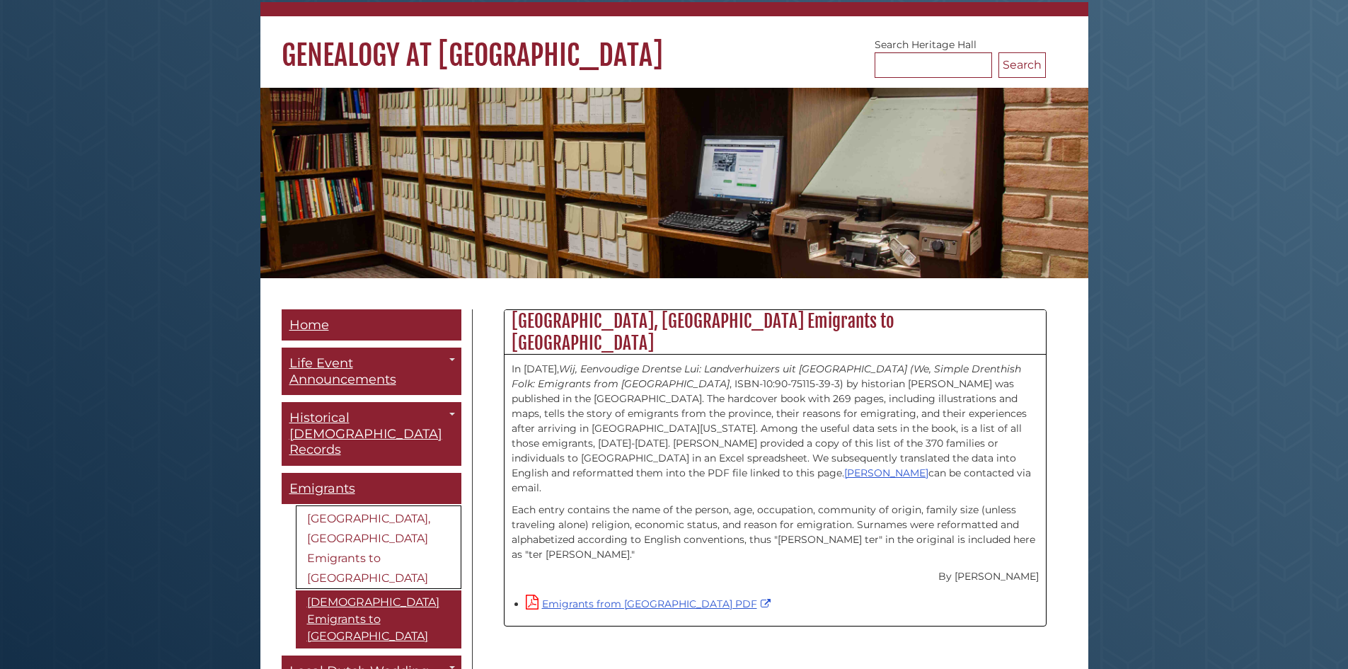
scroll to position [354, 0]
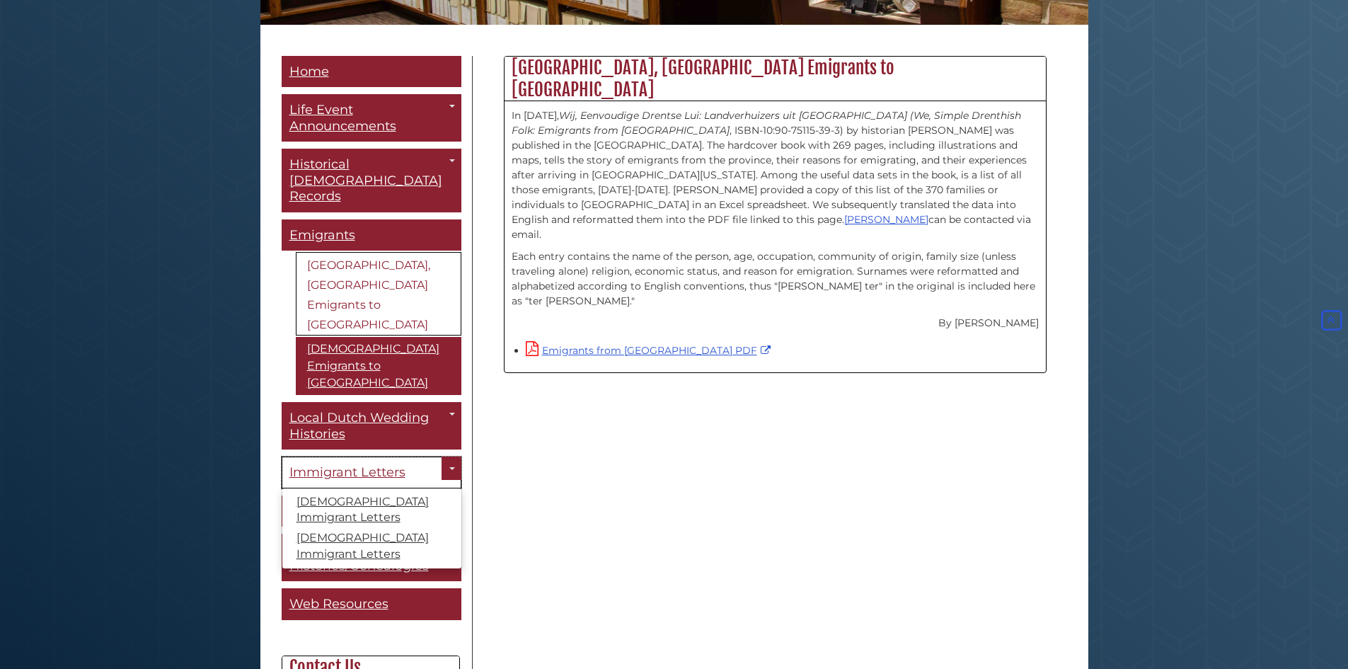
click at [367, 464] on span "Immigrant Letters" at bounding box center [347, 472] width 116 height 16
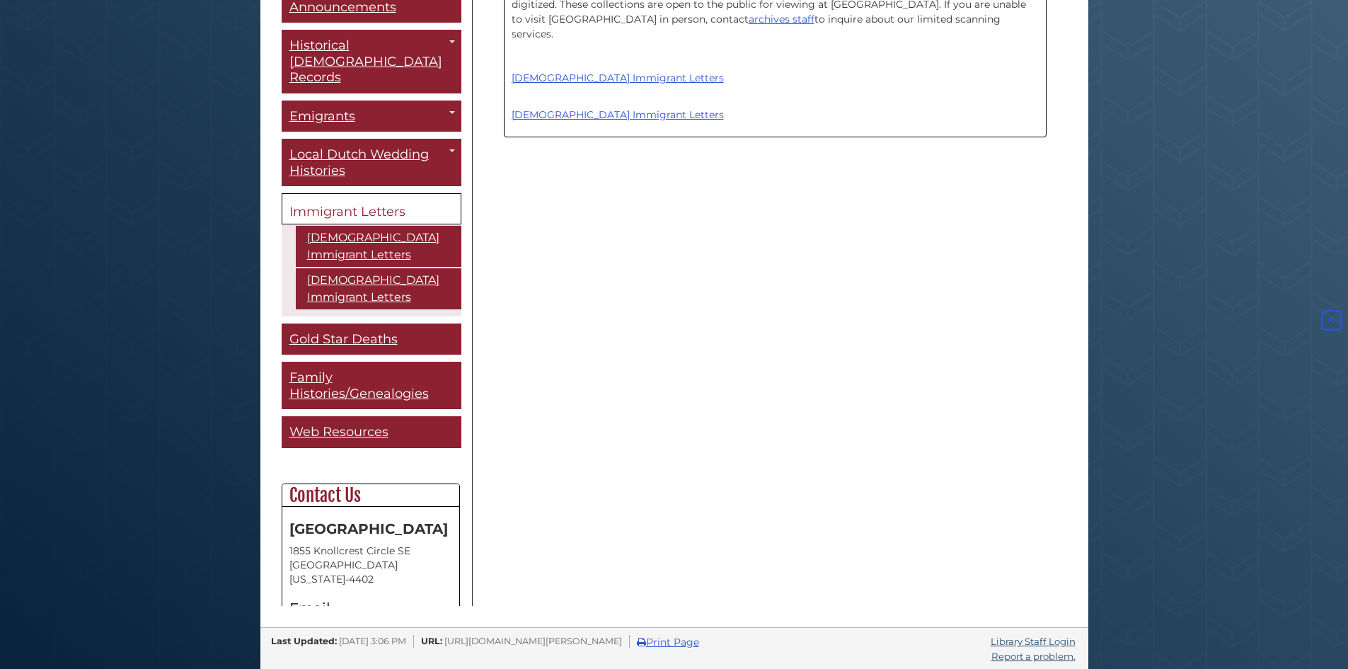
scroll to position [457, 0]
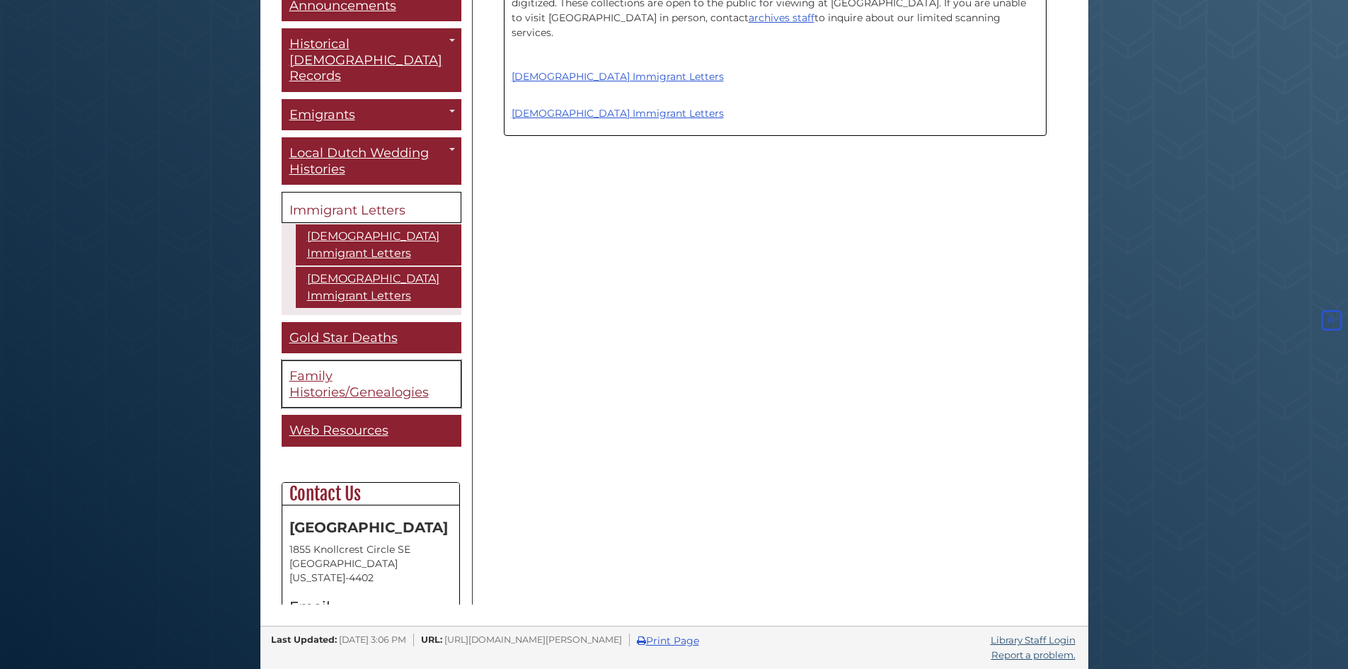
click at [347, 376] on span "Family Histories/Genealogies" at bounding box center [358, 384] width 139 height 32
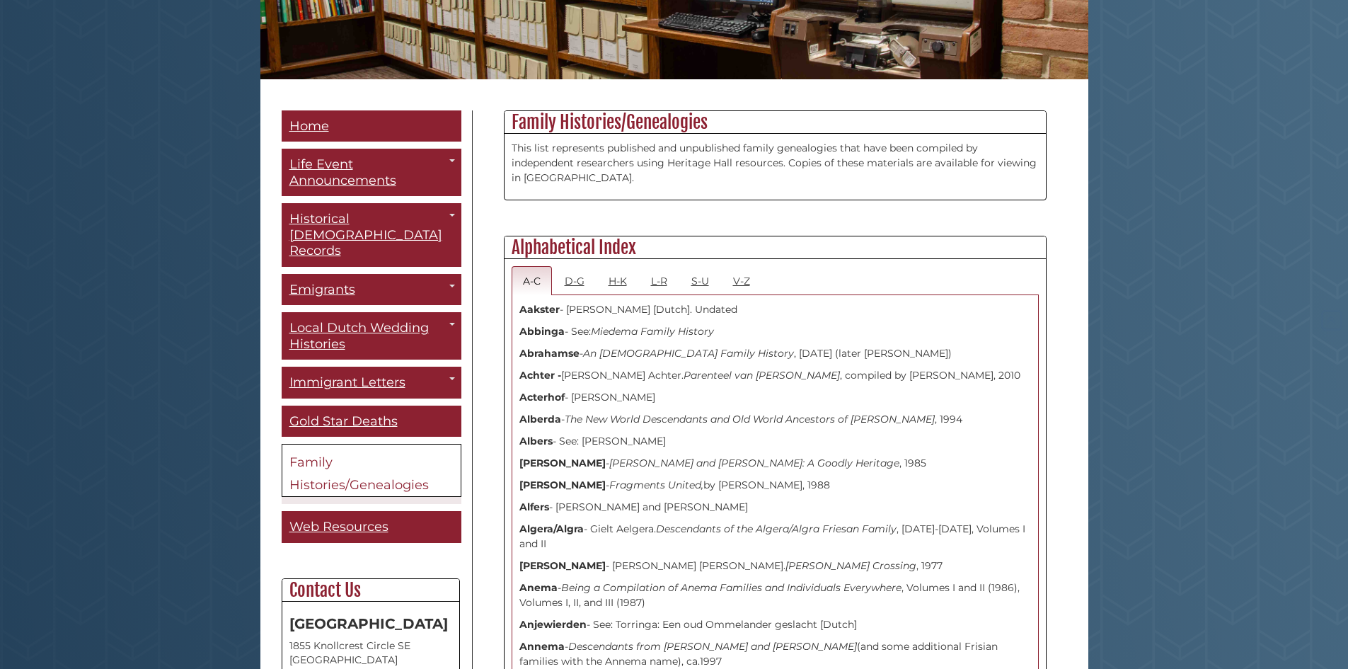
scroll to position [283, 0]
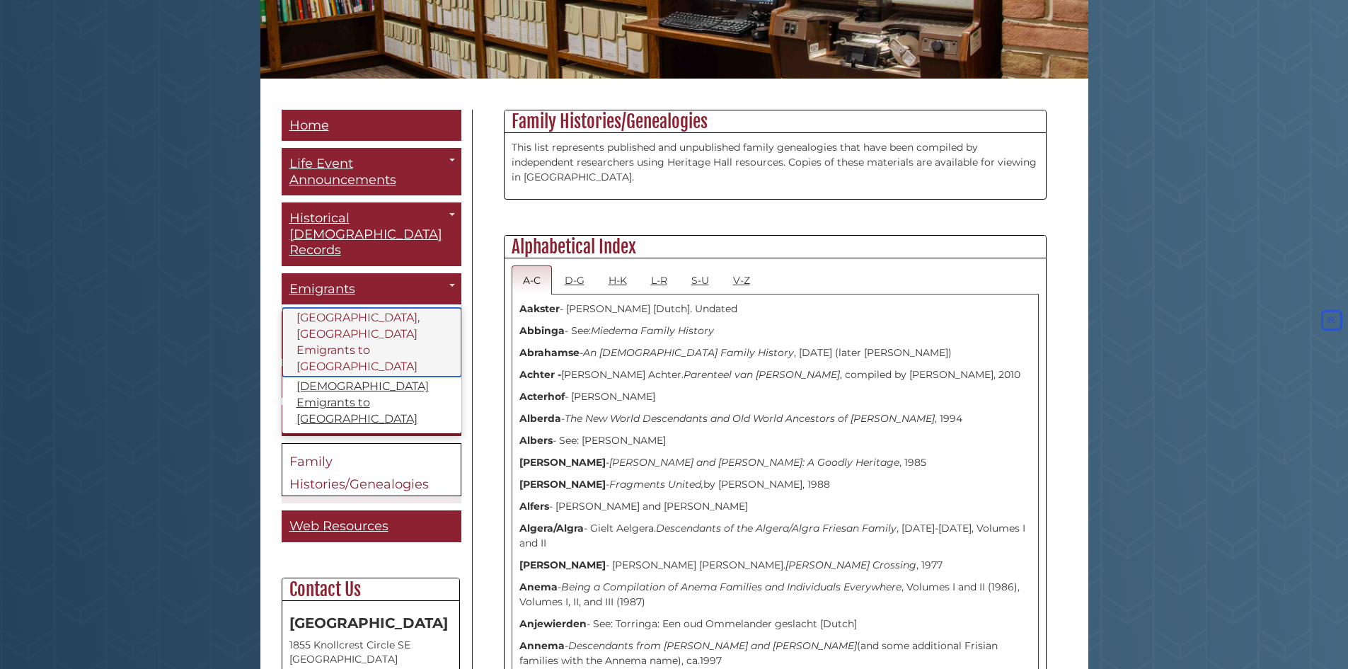
click at [352, 308] on link "[GEOGRAPHIC_DATA], [GEOGRAPHIC_DATA] Emigrants to [GEOGRAPHIC_DATA]" at bounding box center [371, 342] width 179 height 69
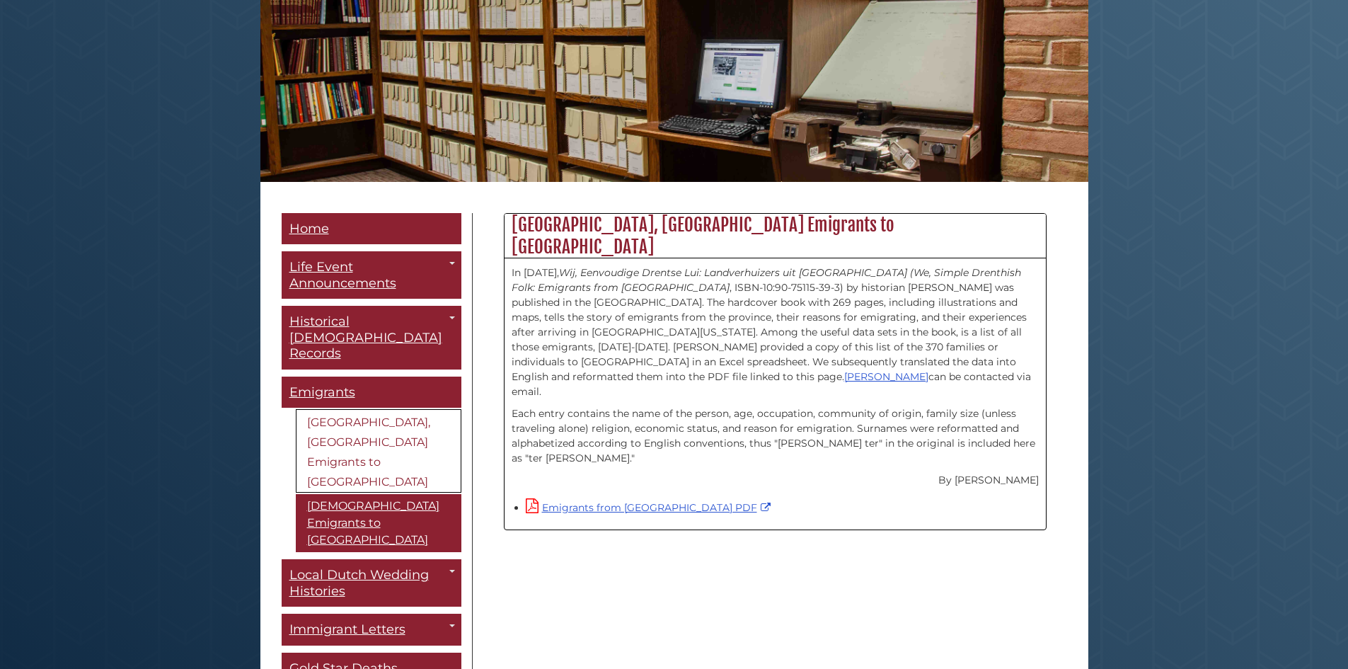
scroll to position [212, 0]
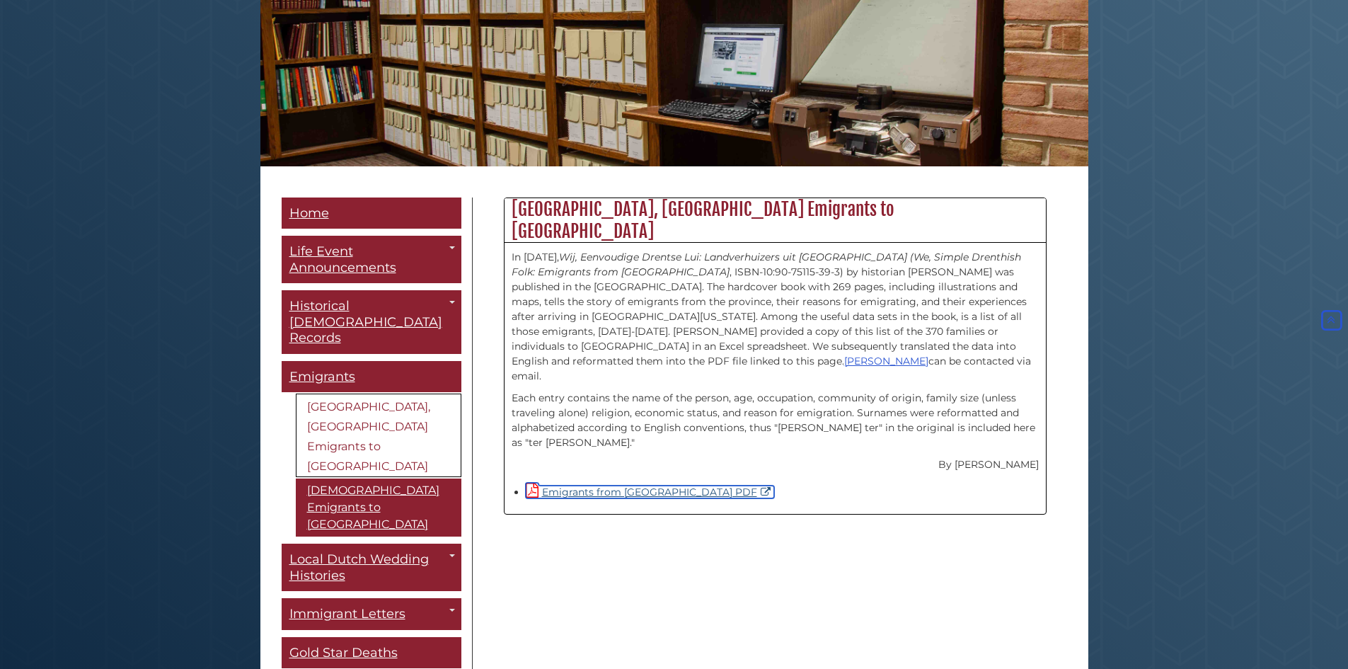
click at [629, 485] on link "Emigrants from [GEOGRAPHIC_DATA] PDF" at bounding box center [650, 491] width 248 height 13
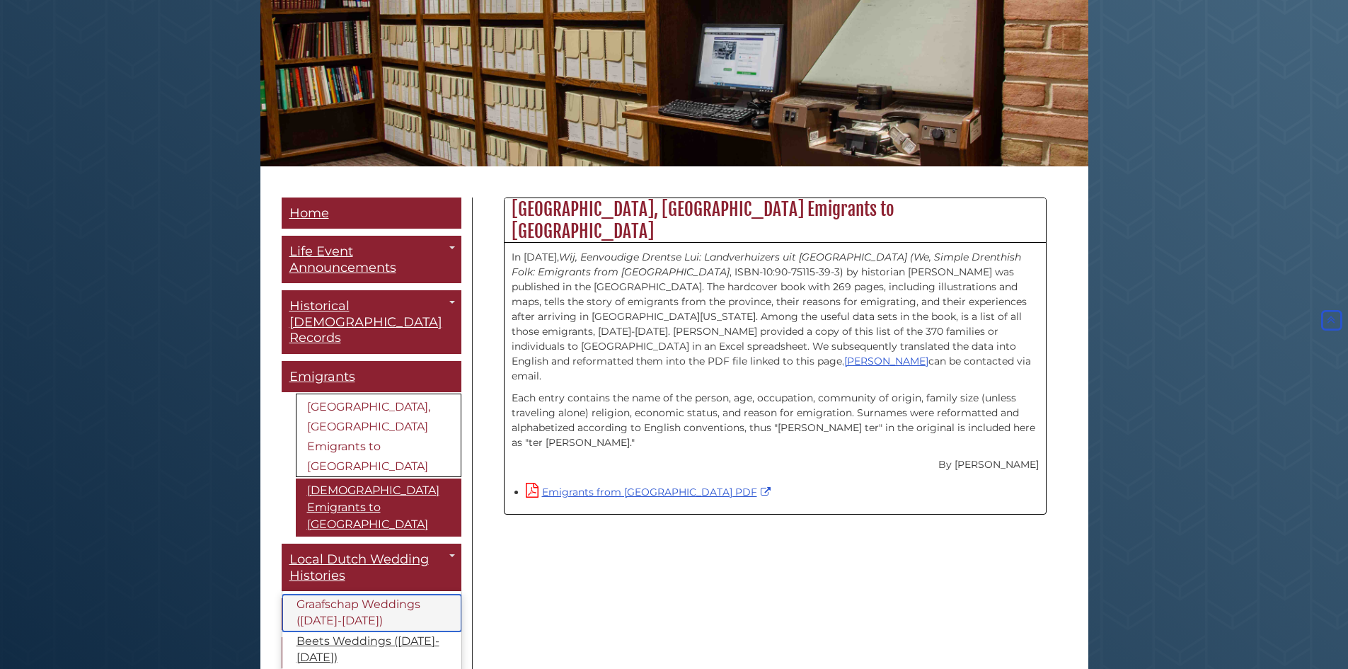
click at [374, 594] on link "Graafschap Weddings ([DATE]-[DATE])" at bounding box center [371, 612] width 179 height 37
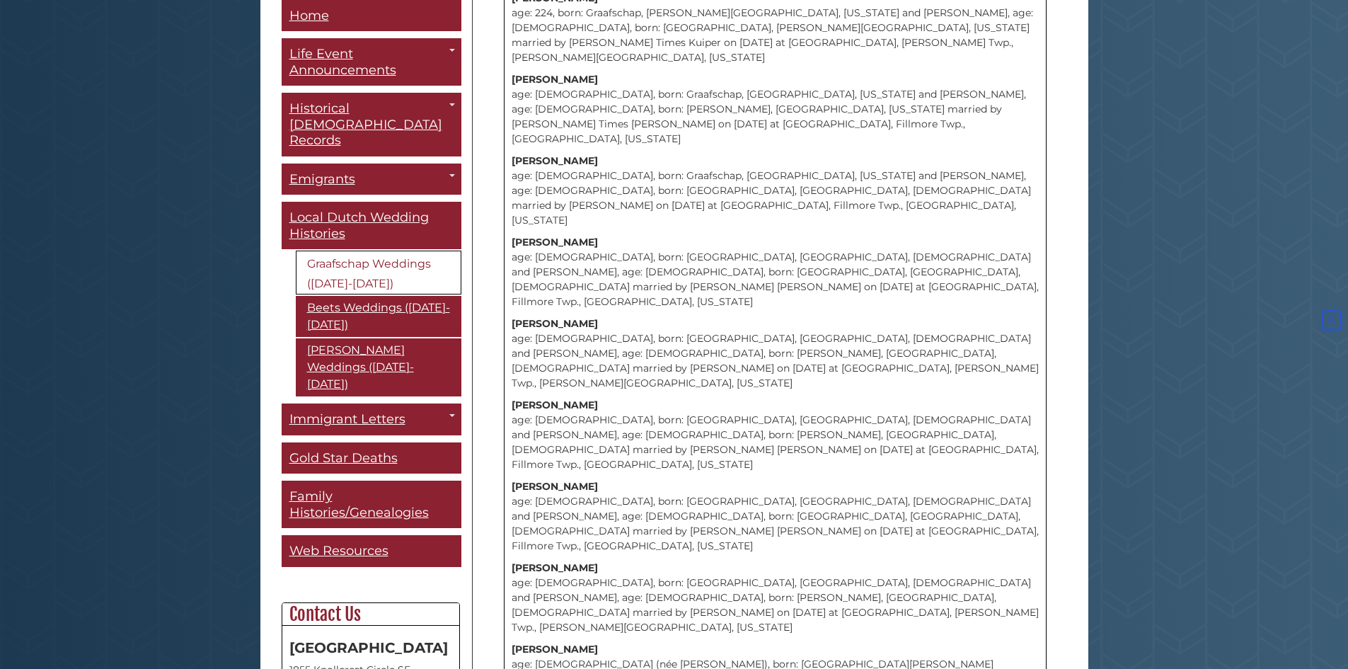
scroll to position [9342, 0]
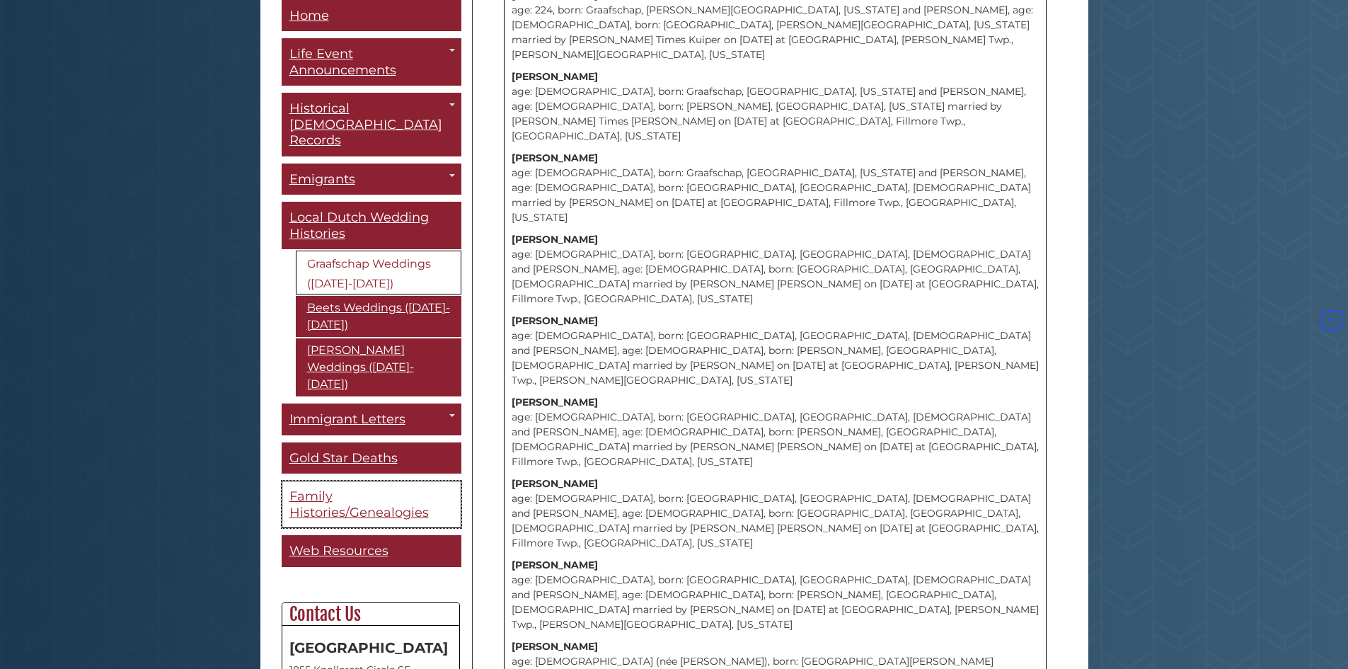
click at [326, 489] on span "Family Histories/Genealogies" at bounding box center [358, 505] width 139 height 32
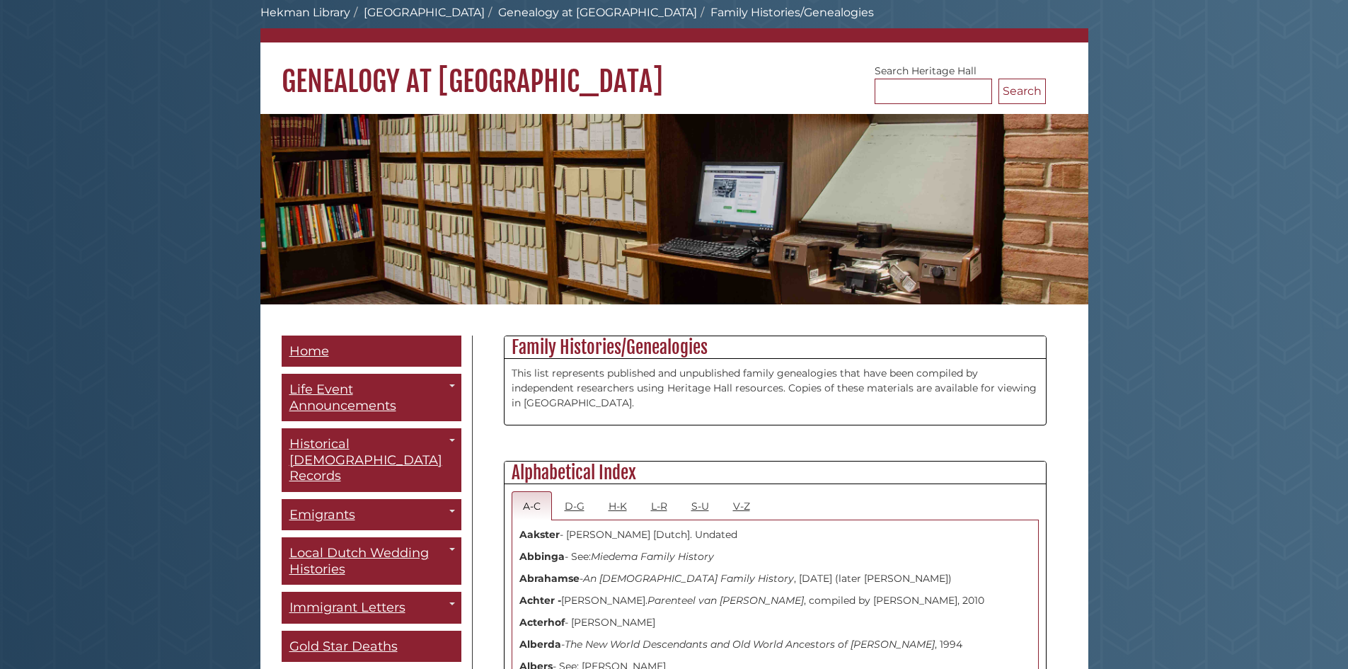
scroll to position [283, 0]
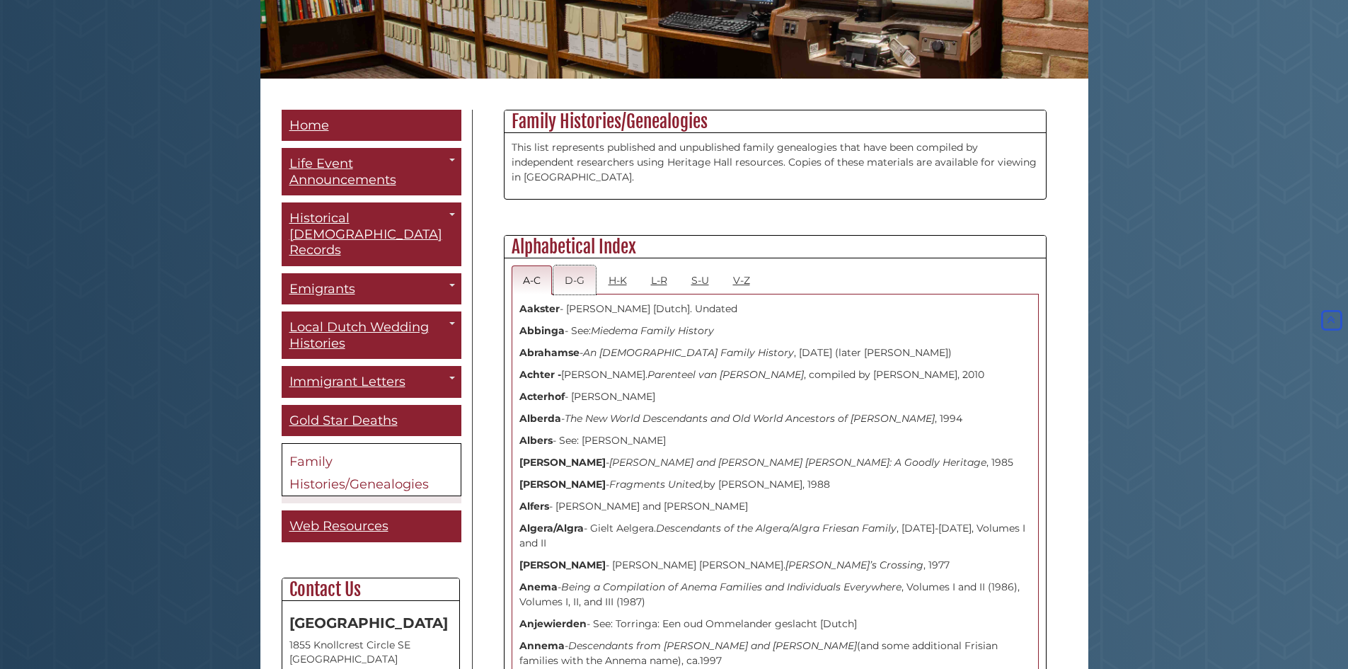
click at [582, 284] on link "D-G" at bounding box center [574, 279] width 42 height 29
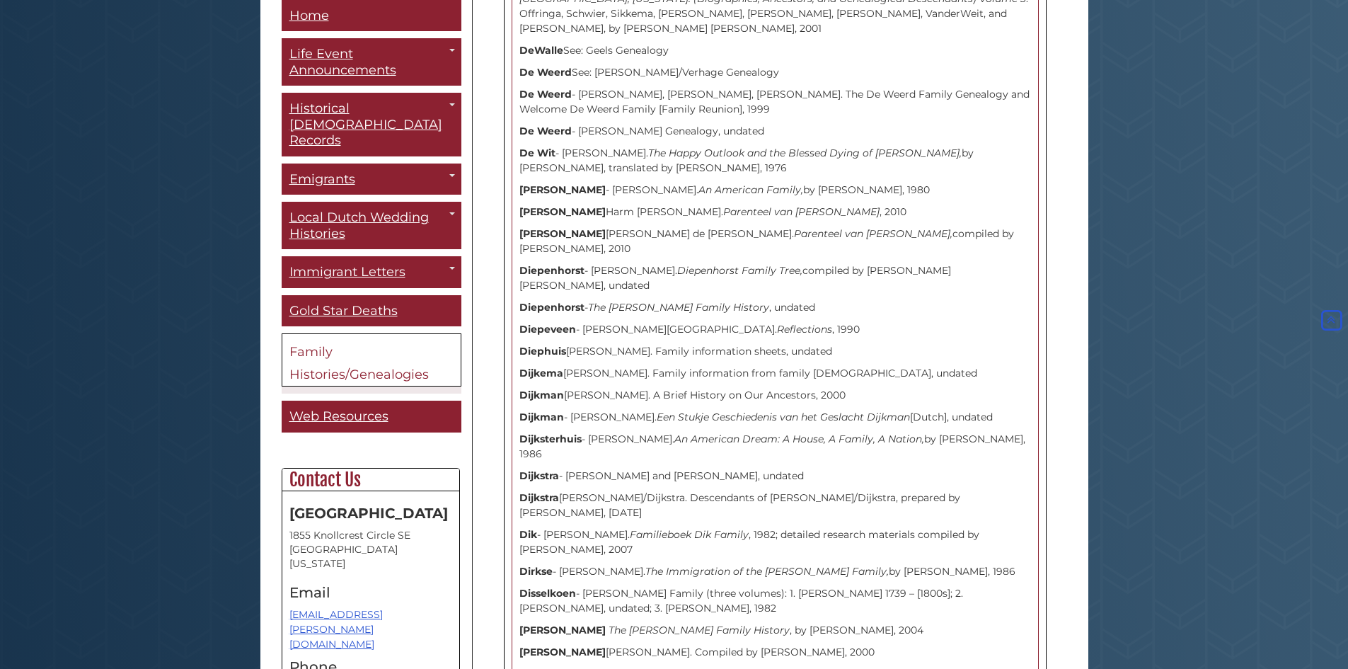
scroll to position [3609, 0]
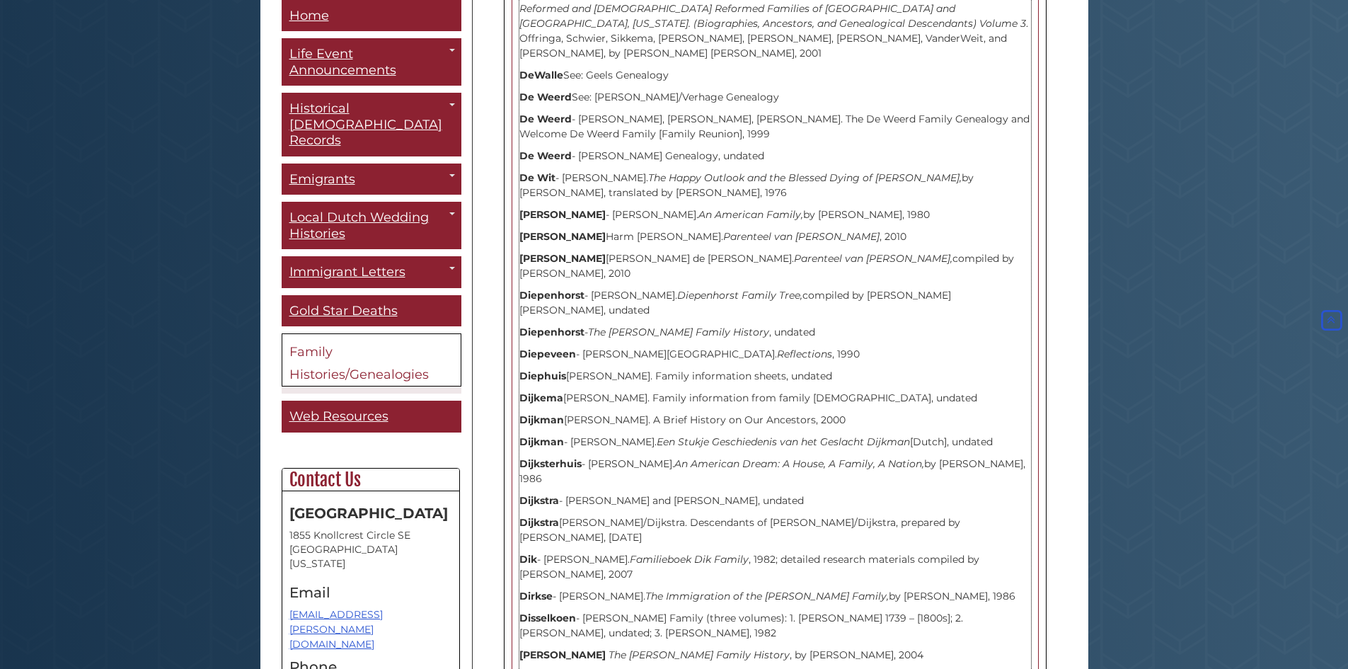
click at [834, 493] on p "[PERSON_NAME] and [PERSON_NAME], undated" at bounding box center [775, 500] width 512 height 15
